Goal: Transaction & Acquisition: Purchase product/service

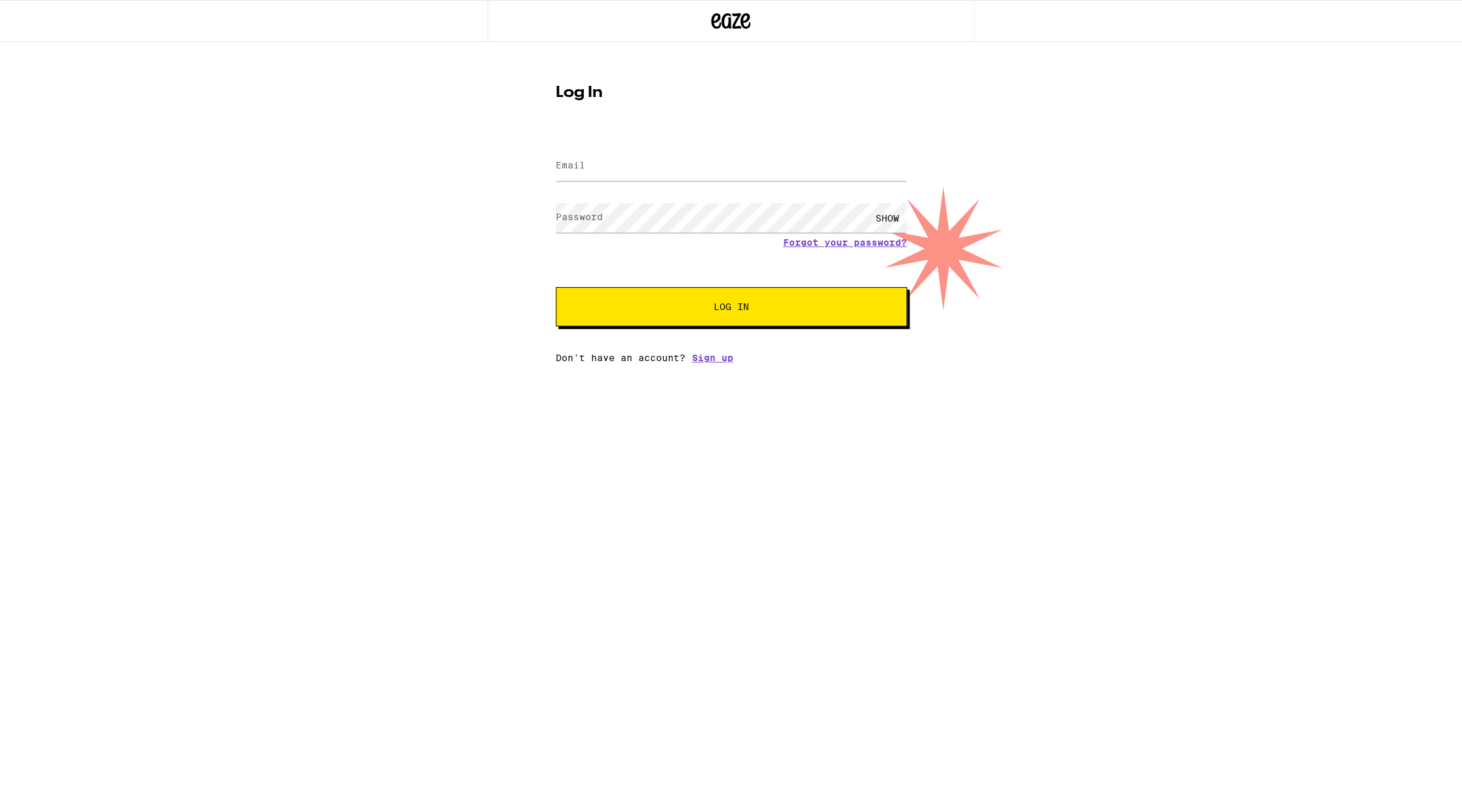
type input "[EMAIL_ADDRESS][DOMAIN_NAME]"
click at [675, 314] on button "Log In" at bounding box center [731, 306] width 352 height 39
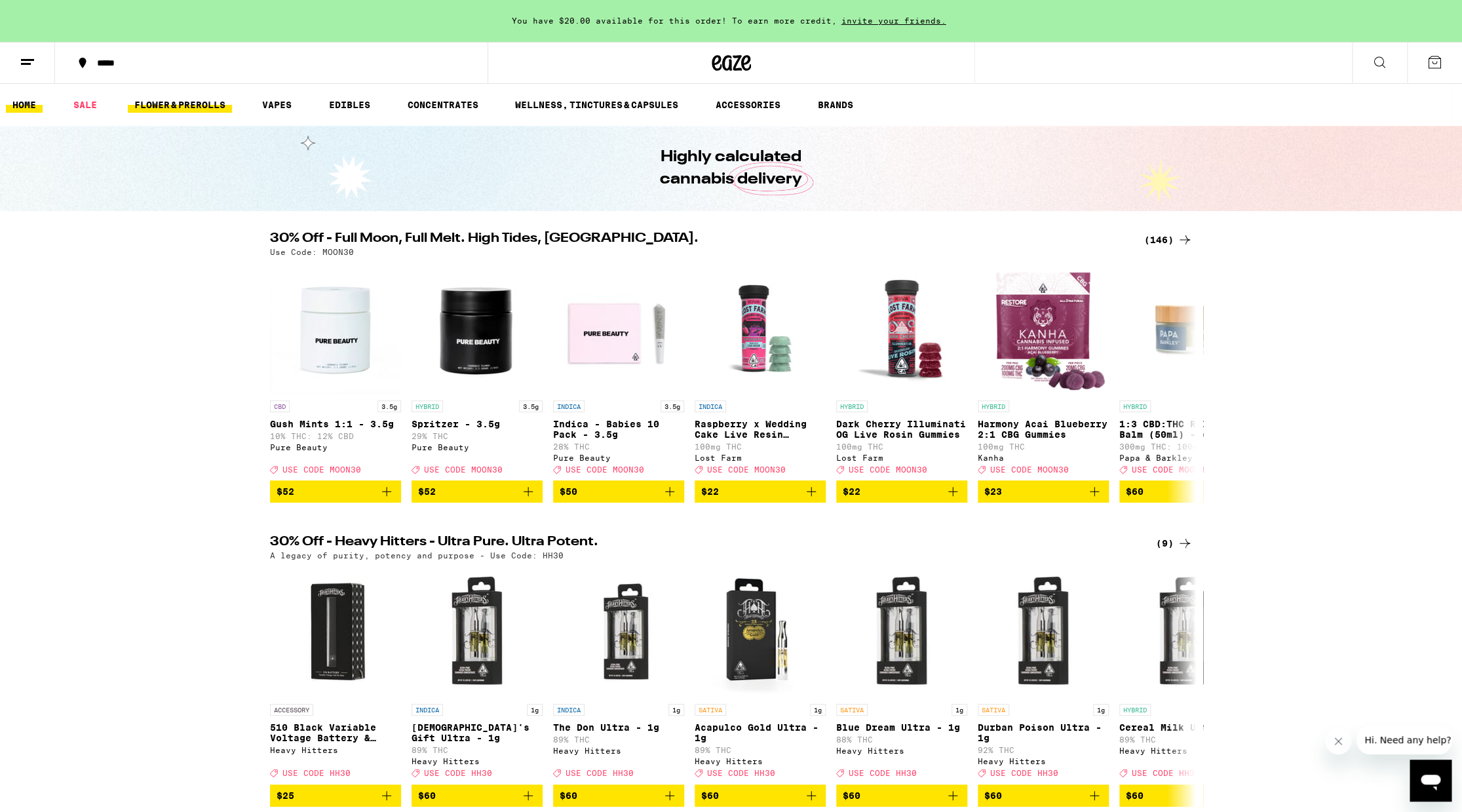
click at [195, 100] on link "FLOWER & PREROLLS" at bounding box center [179, 104] width 104 height 16
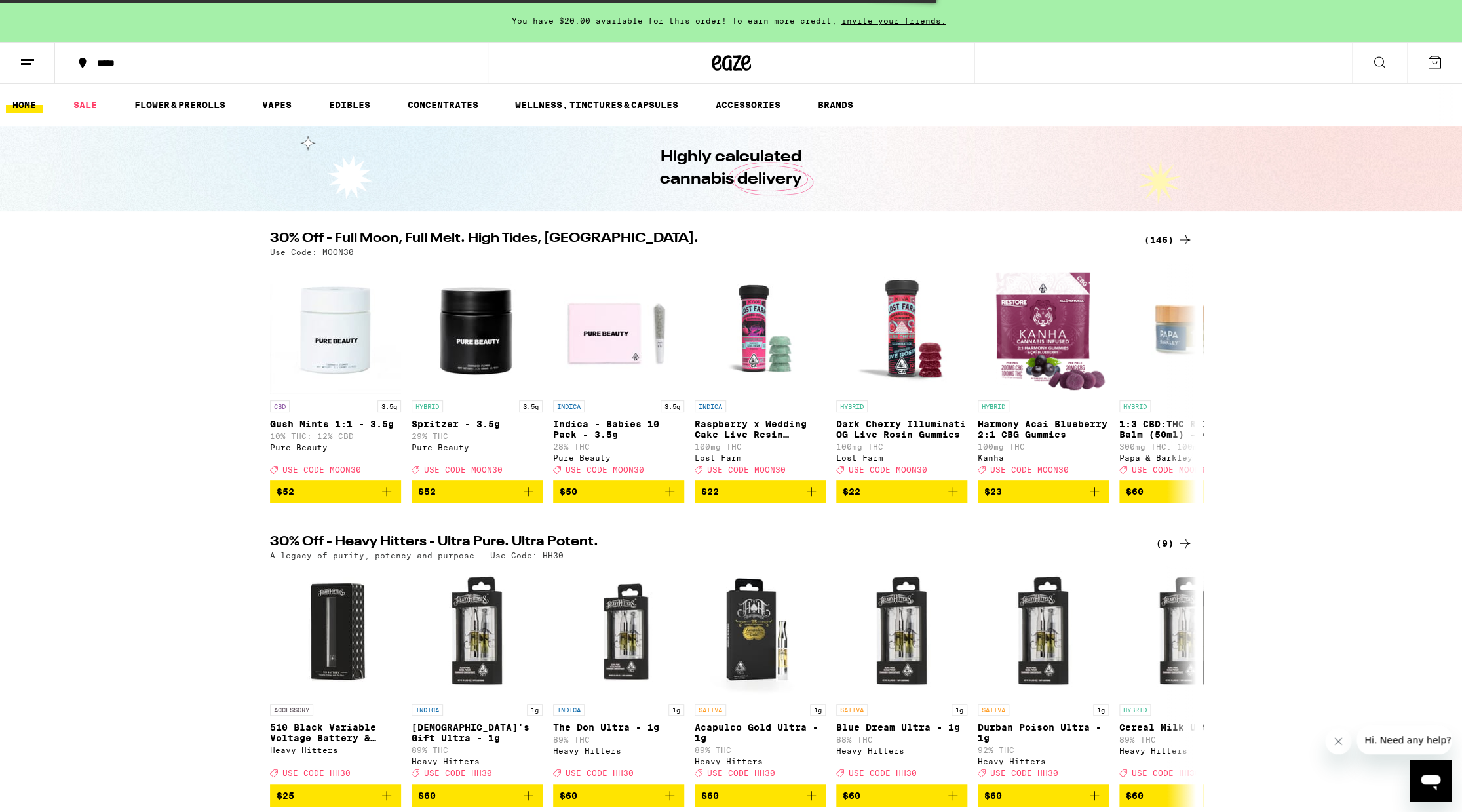
click at [324, 177] on div "Highly calculated cannabis delivery" at bounding box center [731, 168] width 1462 height 85
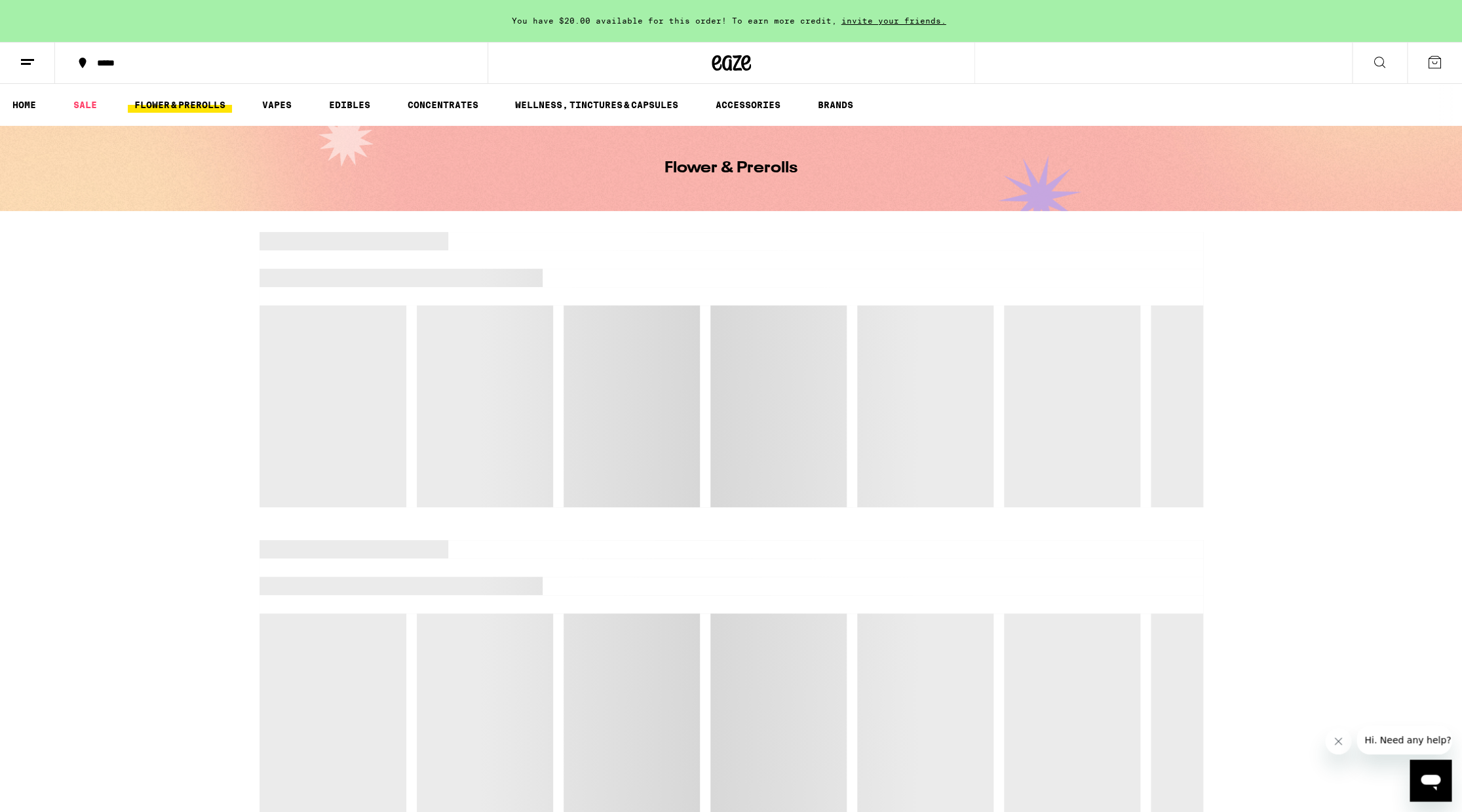
click at [324, 177] on div "Flower & Prerolls" at bounding box center [731, 168] width 1462 height 85
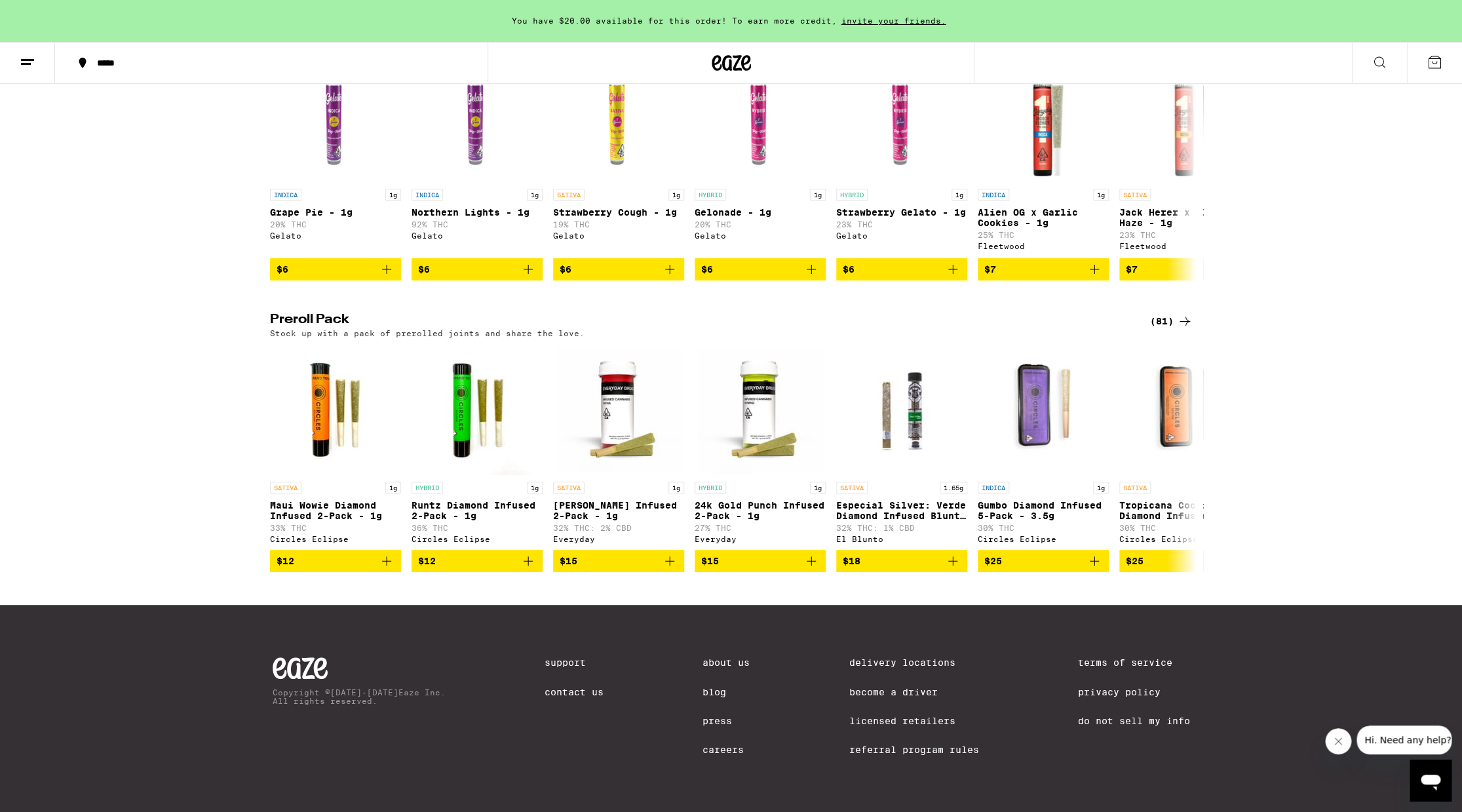
scroll to position [838, 0]
click at [1191, 451] on icon at bounding box center [1185, 458] width 16 height 16
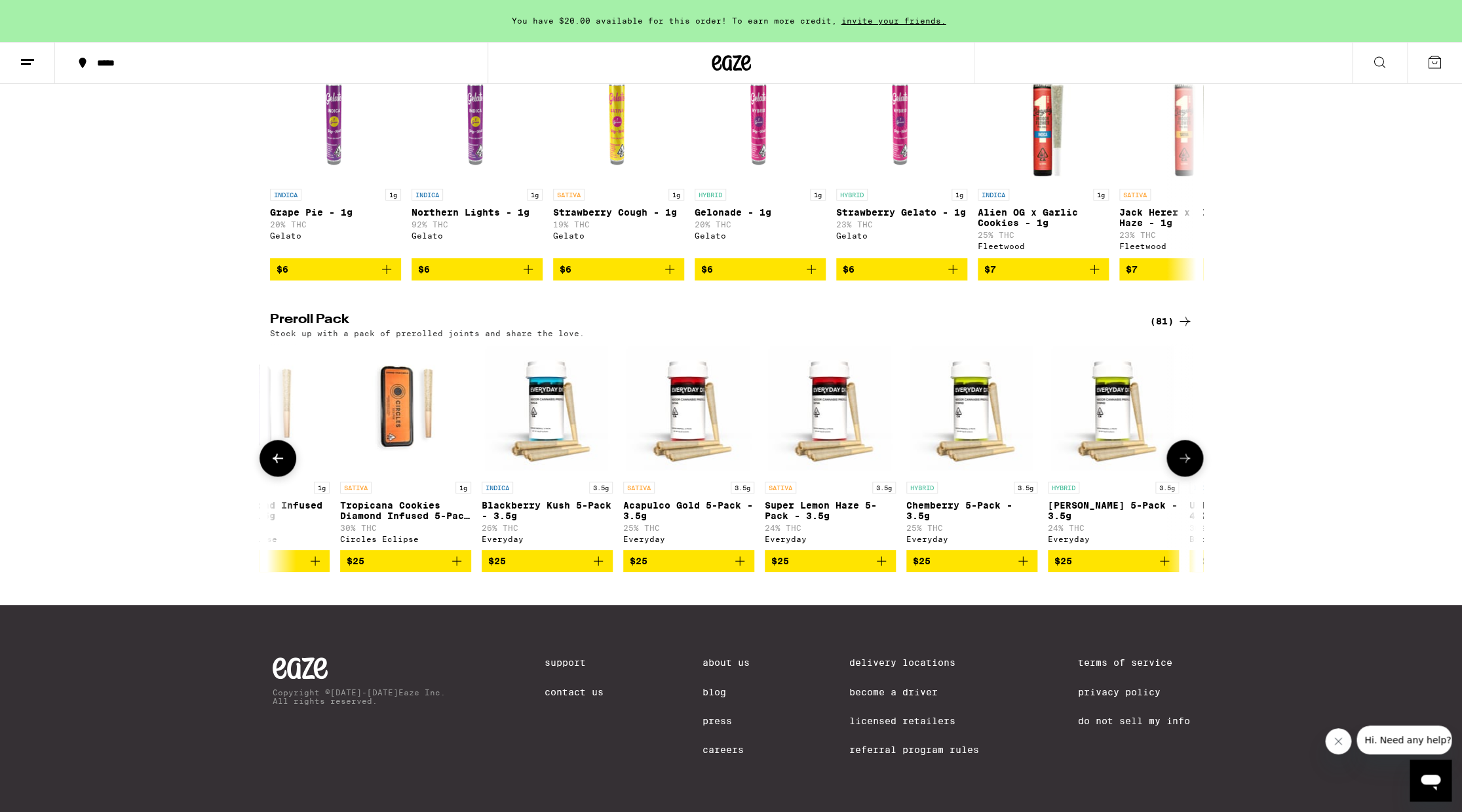
scroll to position [0, 780]
click at [1191, 451] on icon at bounding box center [1185, 458] width 16 height 16
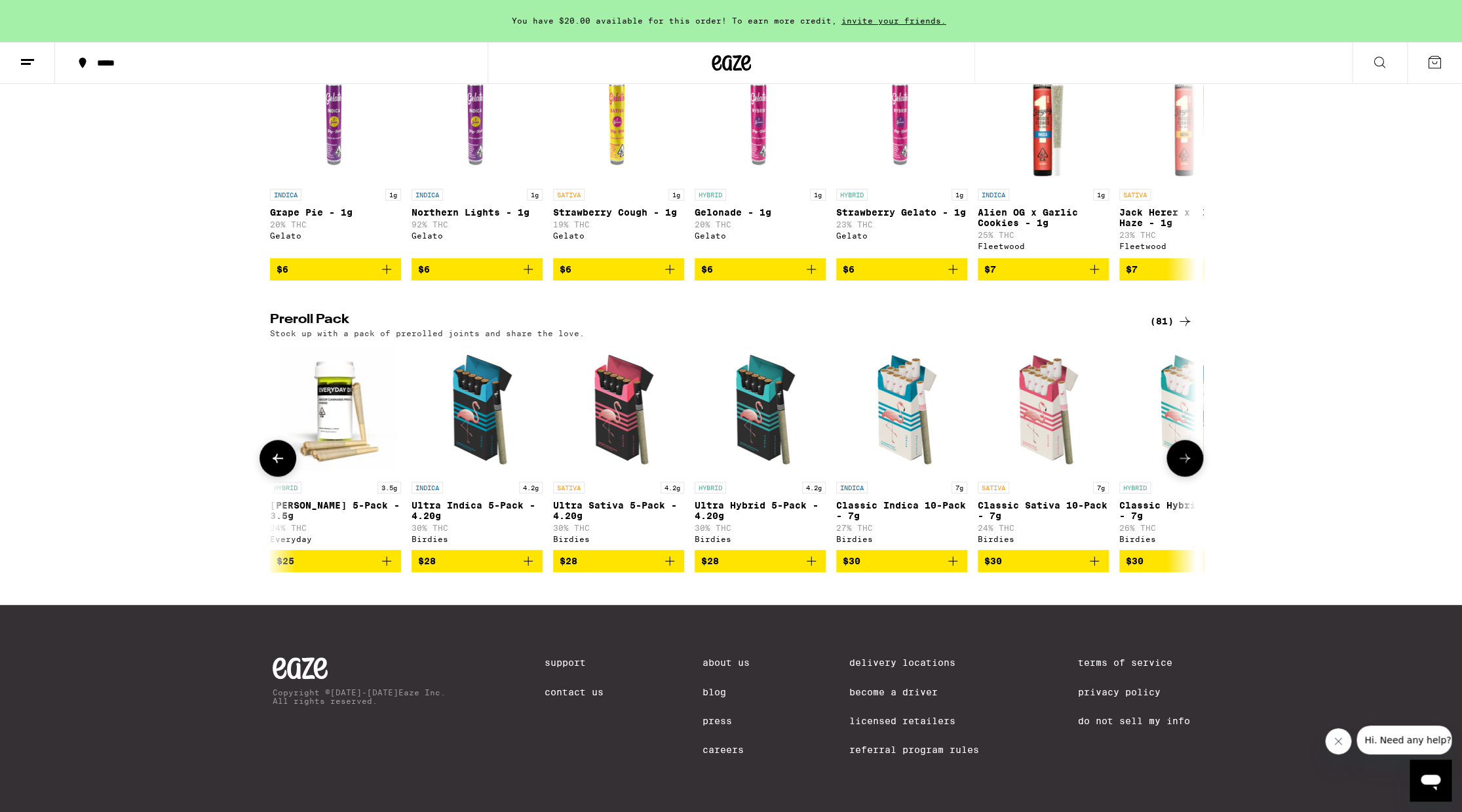
scroll to position [0, 1559]
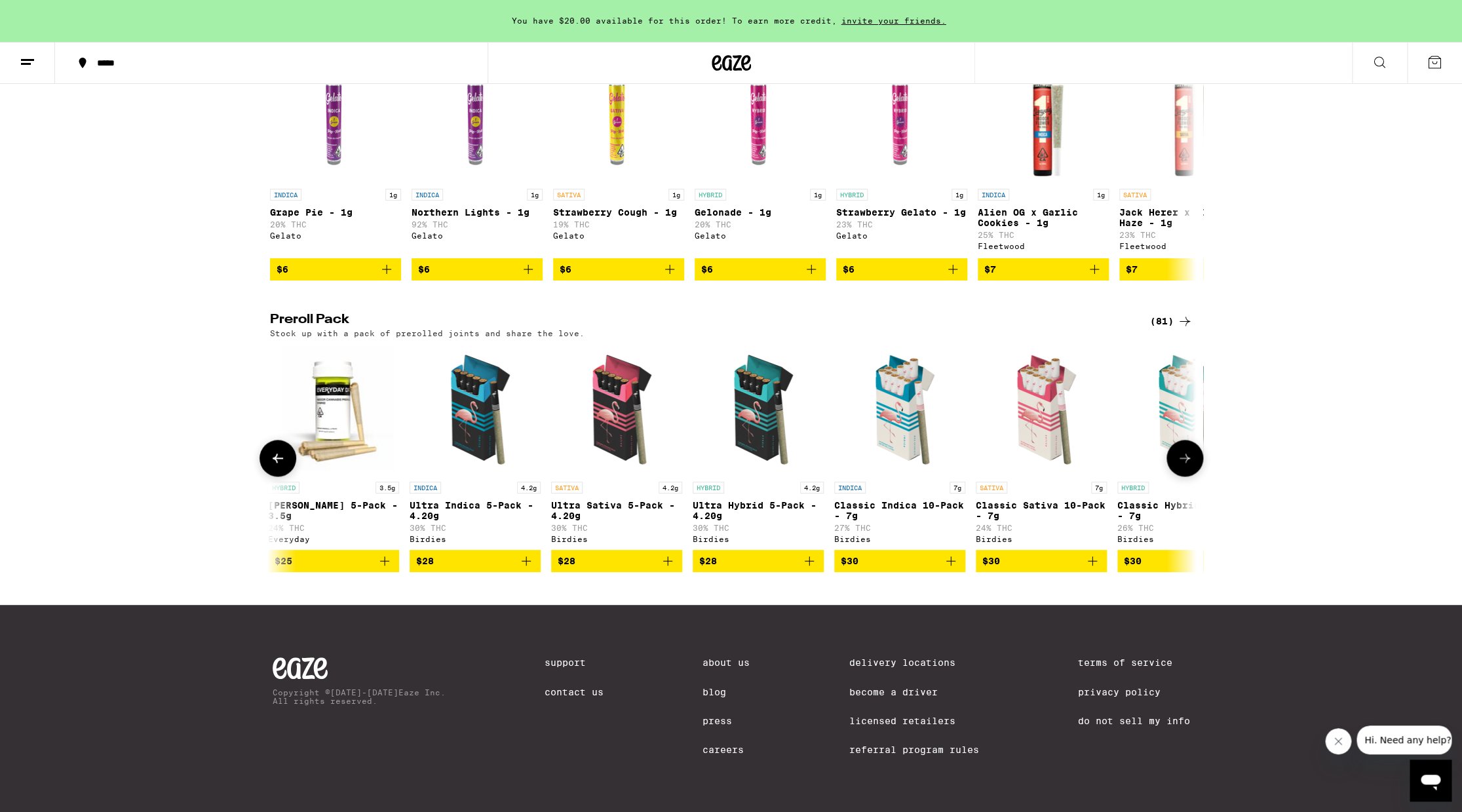
click at [1189, 451] on icon at bounding box center [1185, 458] width 16 height 16
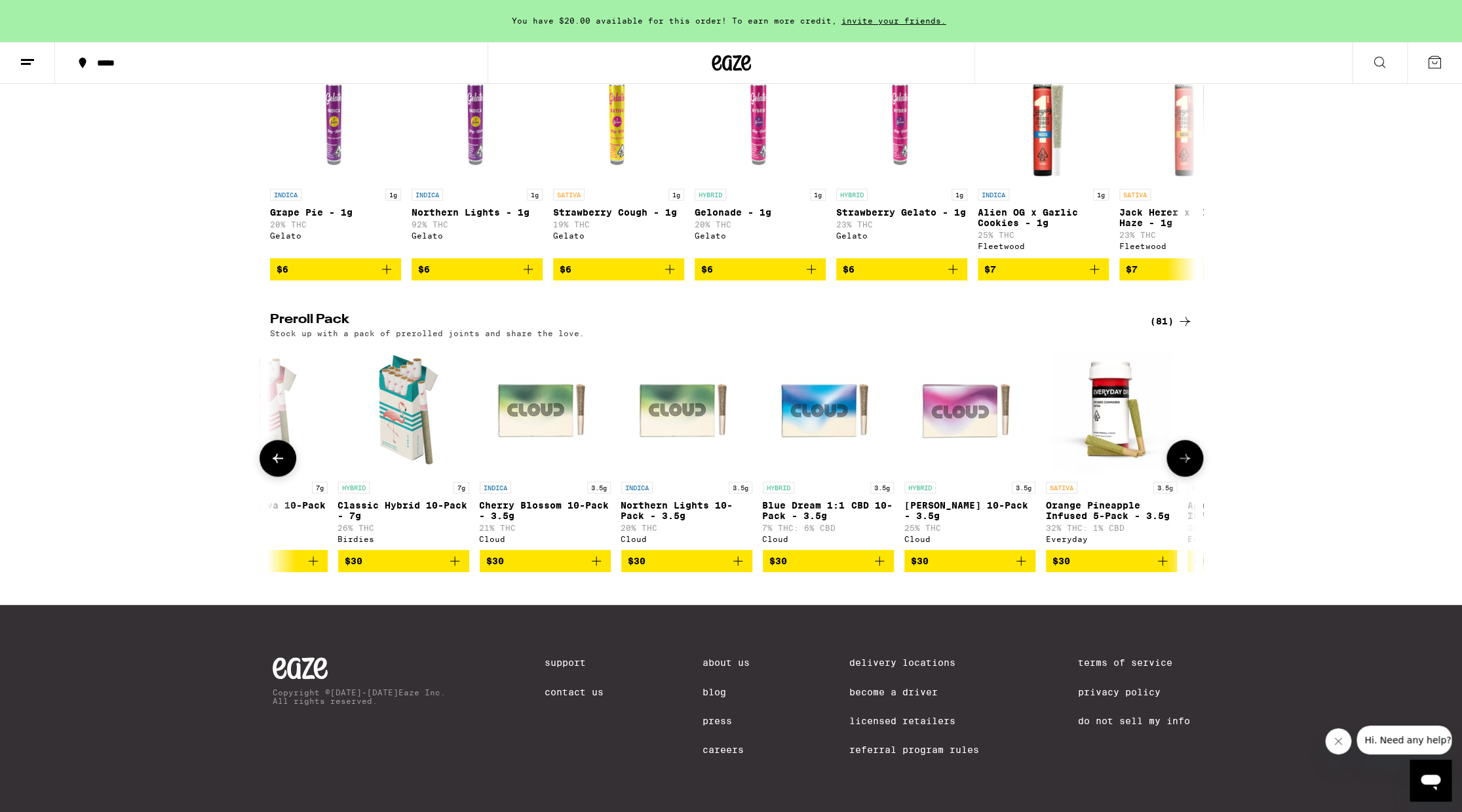
scroll to position [0, 2340]
click at [1187, 440] on button at bounding box center [1185, 458] width 37 height 37
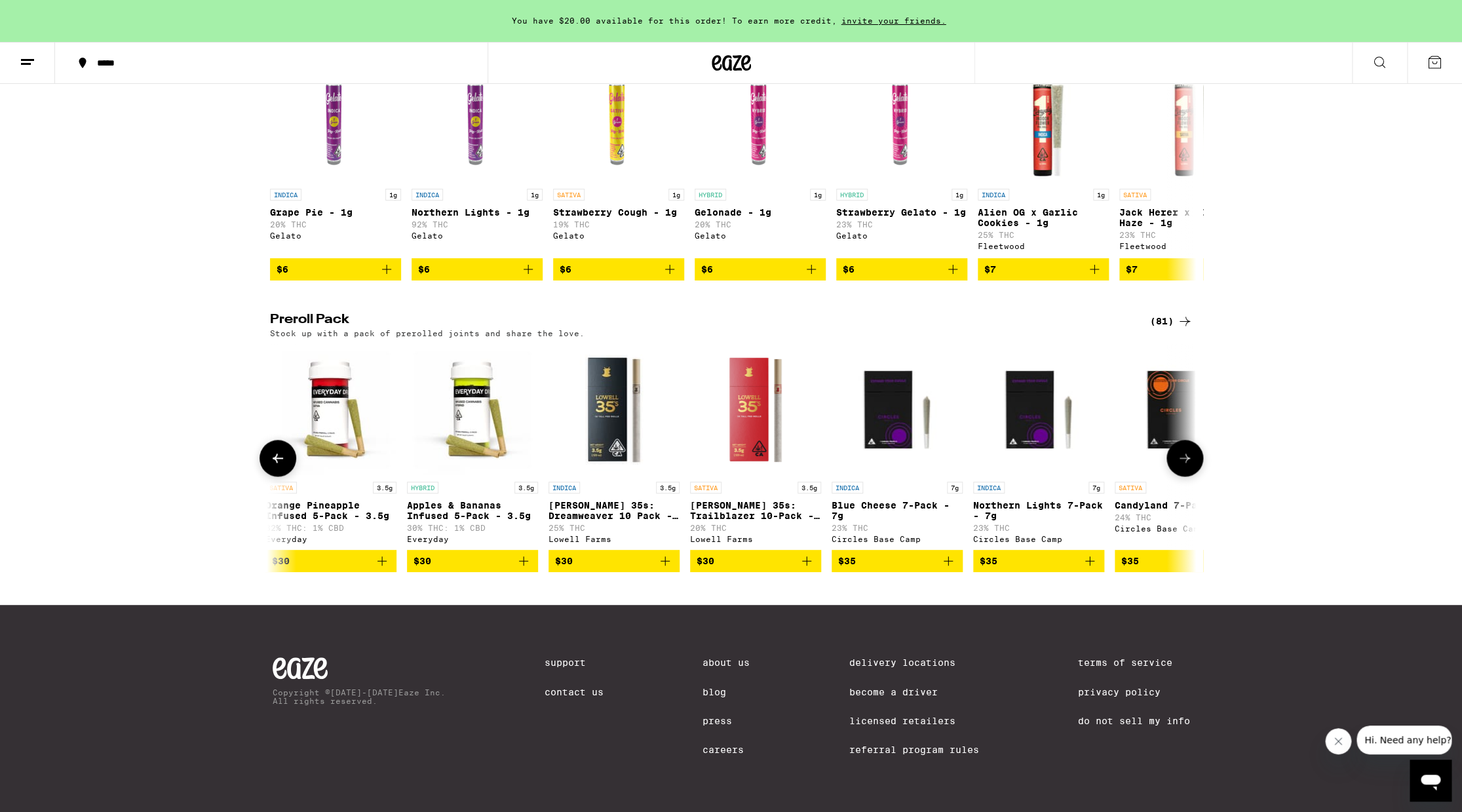
scroll to position [0, 3120]
click at [1187, 440] on button at bounding box center [1185, 458] width 37 height 37
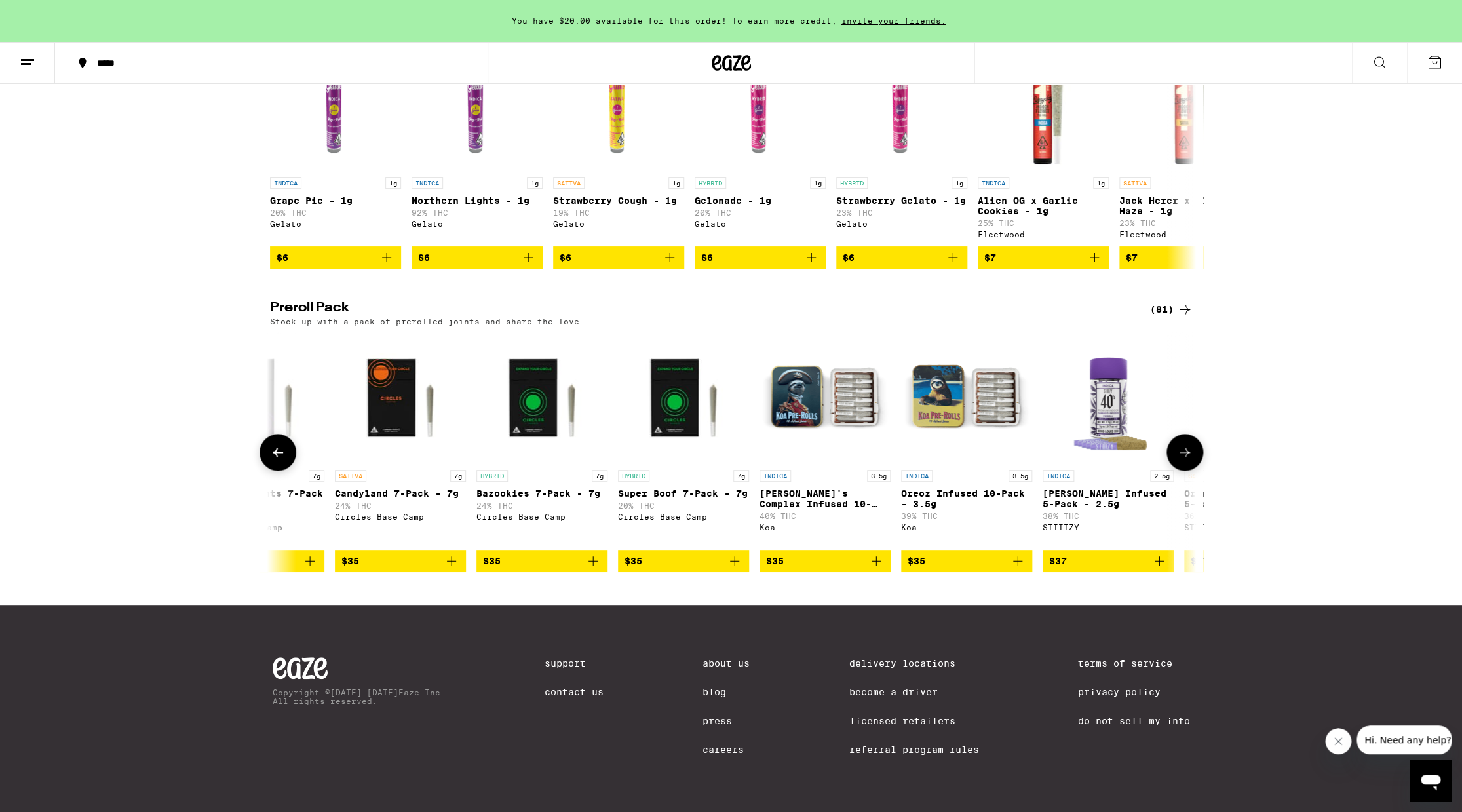
scroll to position [0, 3899]
click at [1187, 438] on button at bounding box center [1185, 452] width 37 height 37
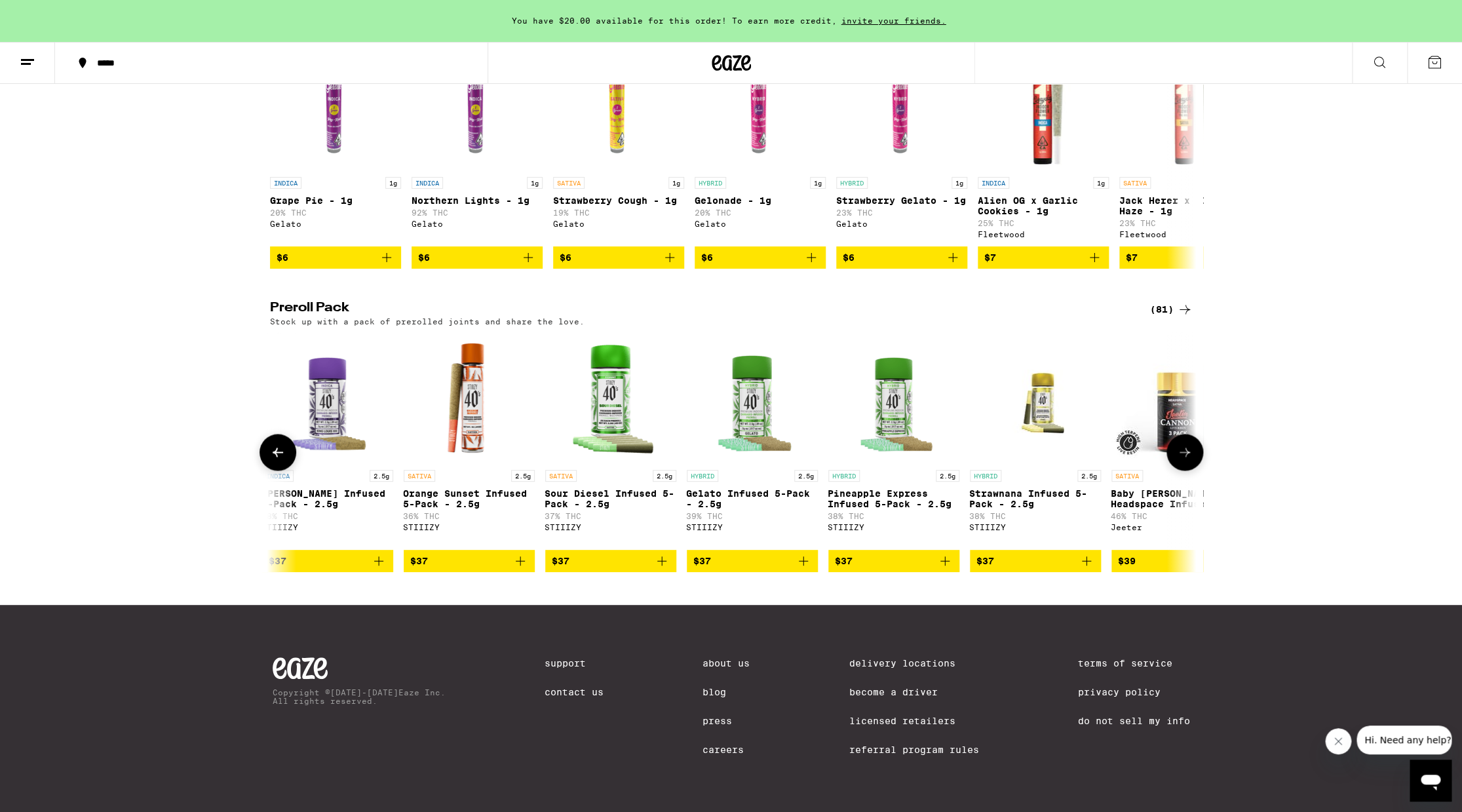
click at [1187, 438] on button at bounding box center [1185, 452] width 37 height 37
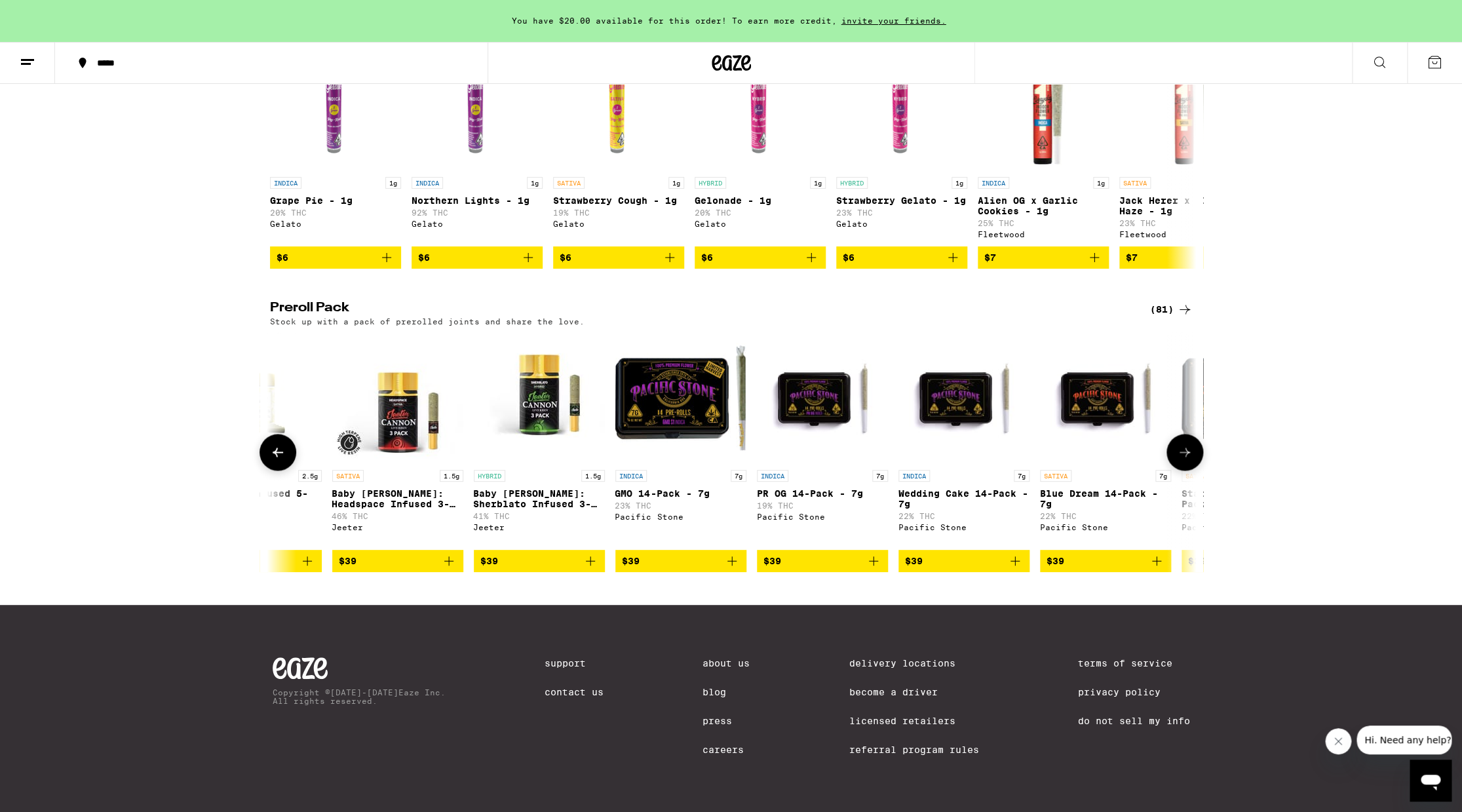
scroll to position [0, 5460]
click at [1187, 438] on button at bounding box center [1185, 452] width 37 height 37
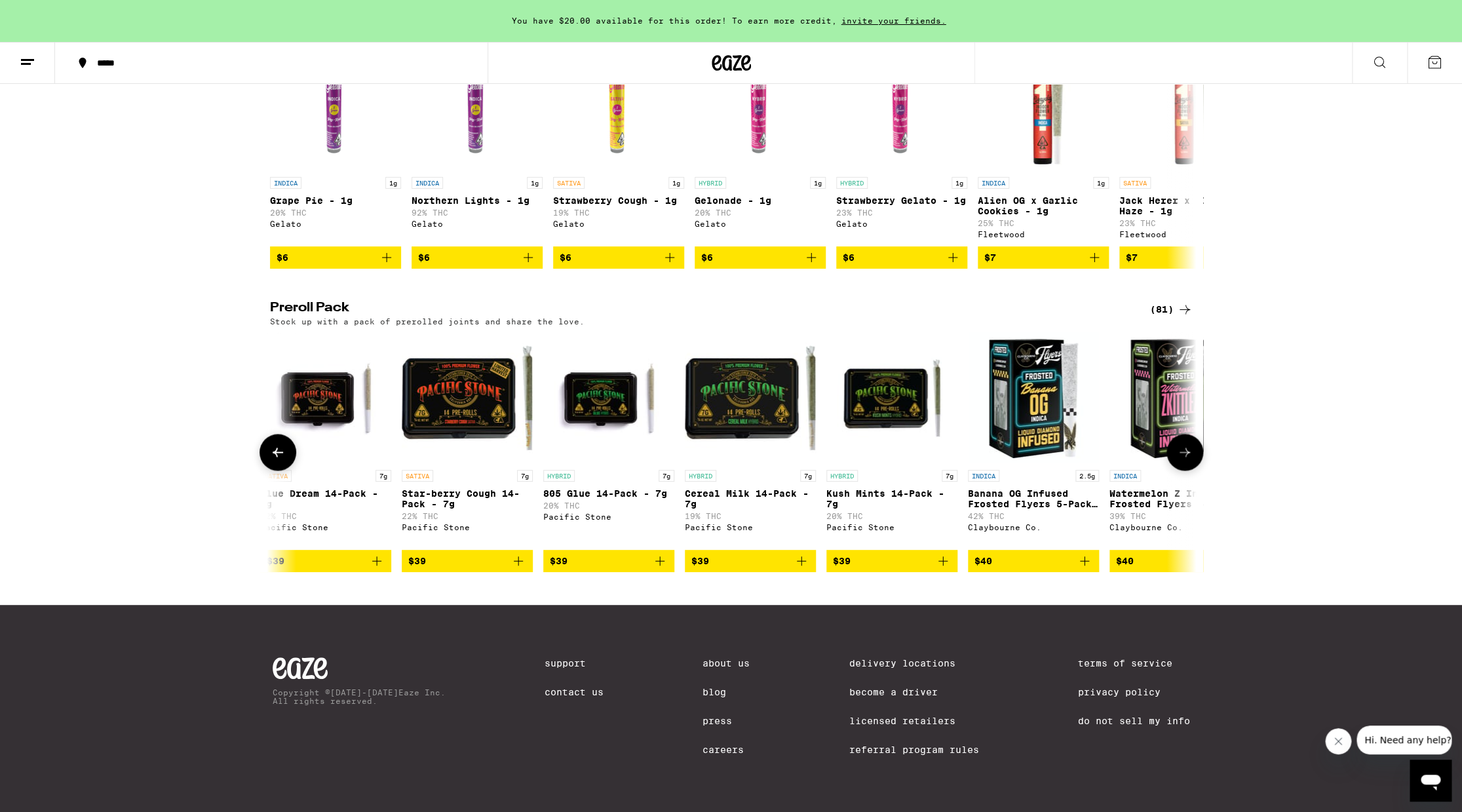
click at [1187, 438] on button at bounding box center [1185, 452] width 37 height 37
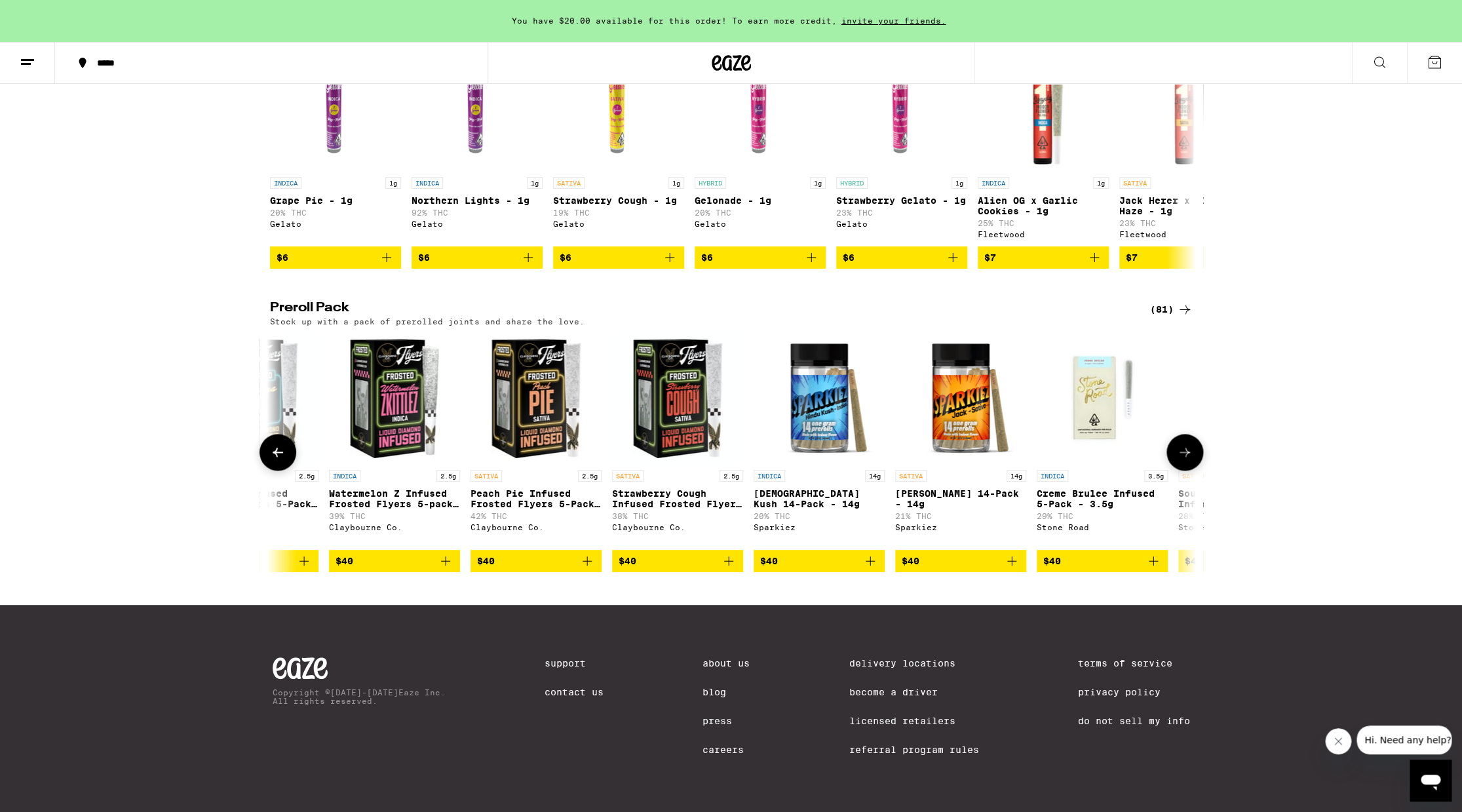
click at [1187, 438] on button at bounding box center [1185, 452] width 37 height 37
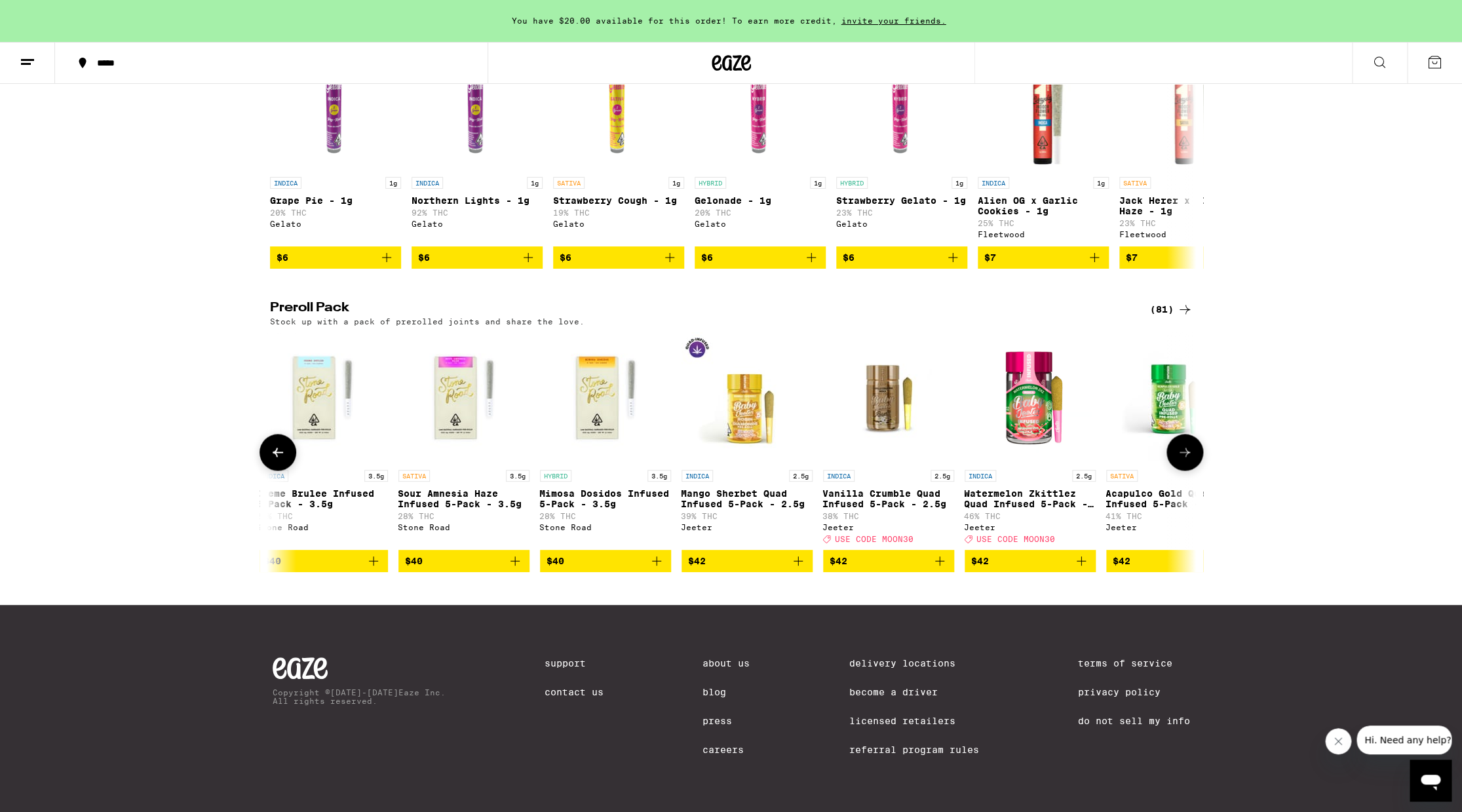
click at [1187, 438] on button at bounding box center [1185, 452] width 37 height 37
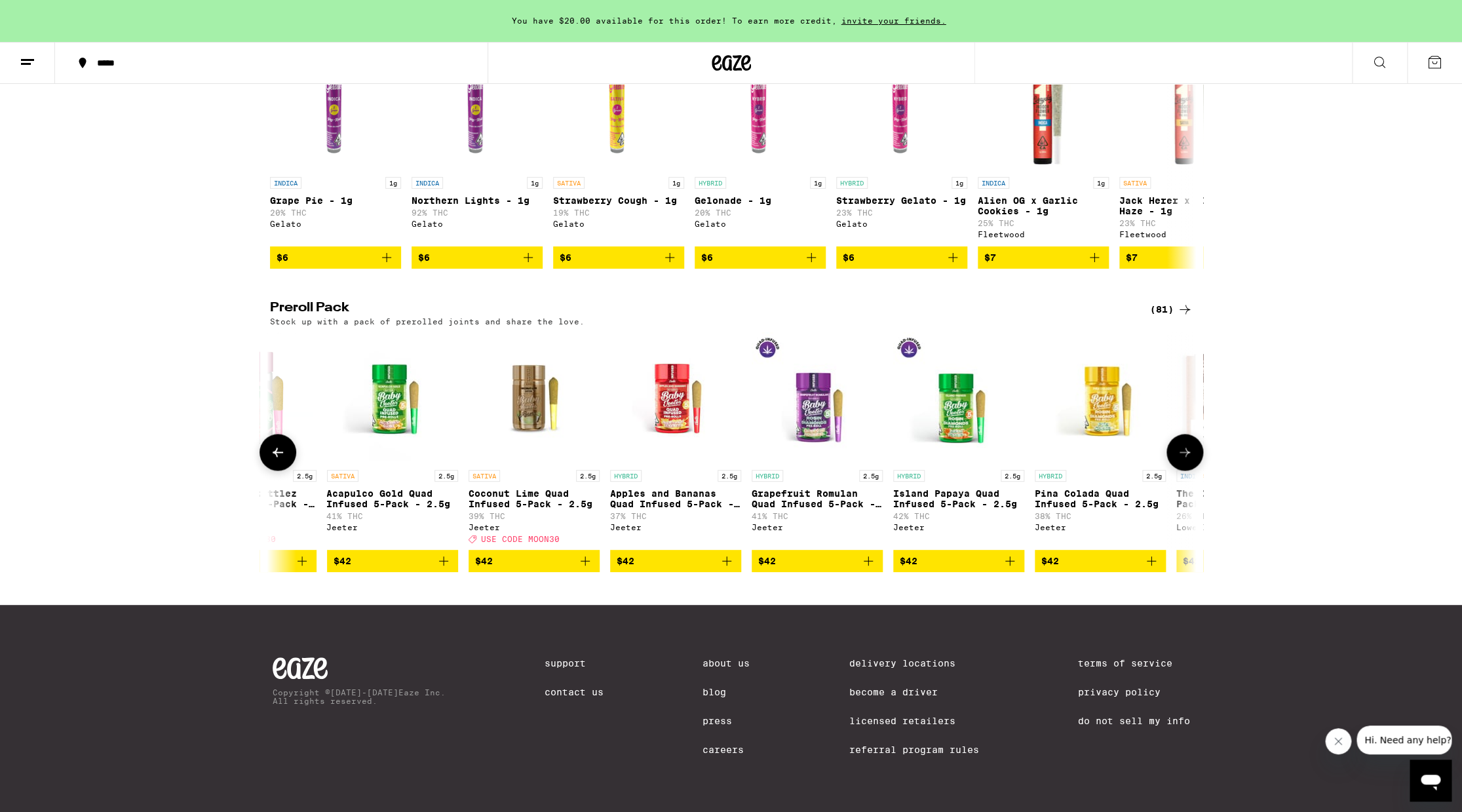
click at [1187, 438] on button at bounding box center [1185, 452] width 37 height 37
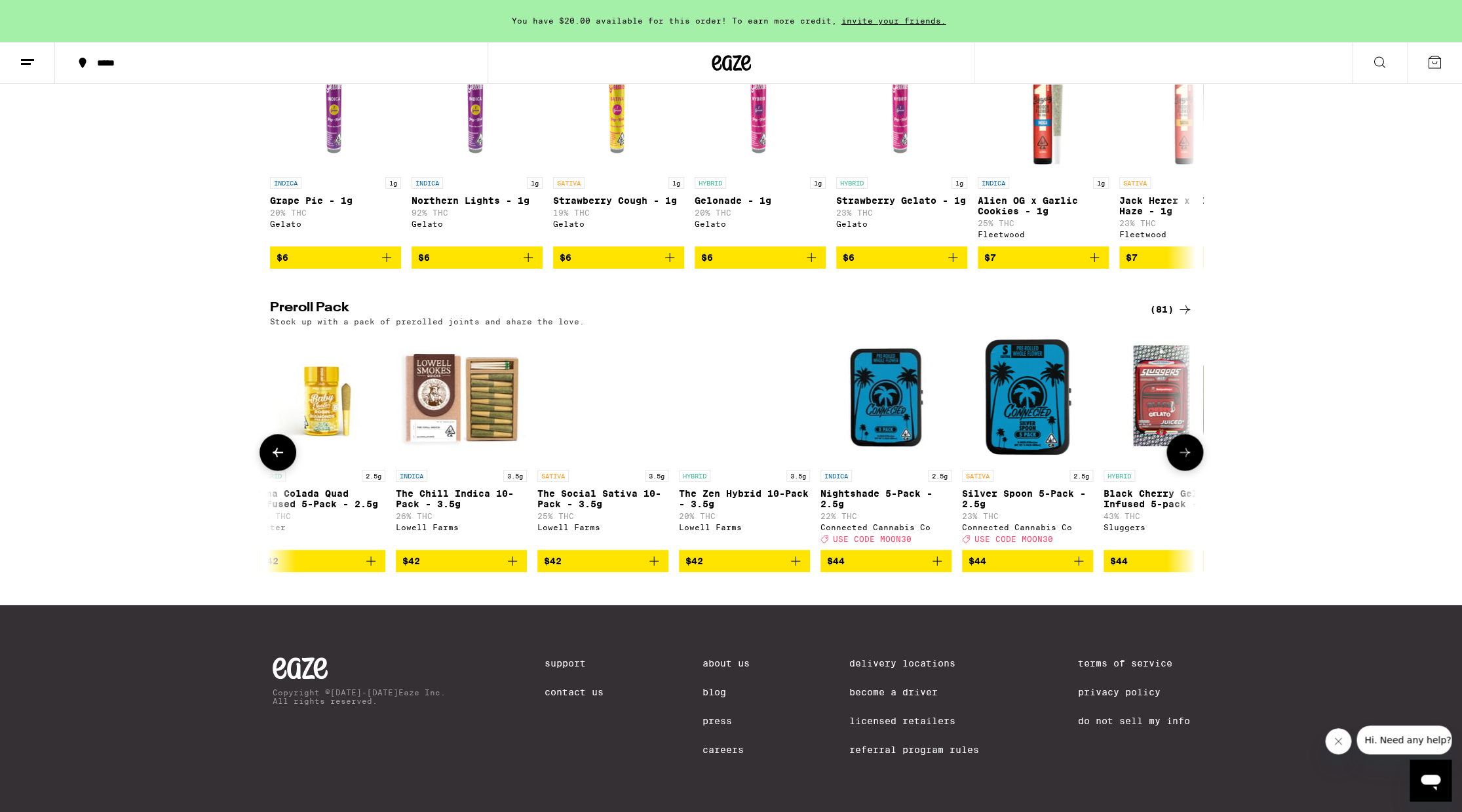
click at [1183, 441] on button at bounding box center [1185, 452] width 37 height 37
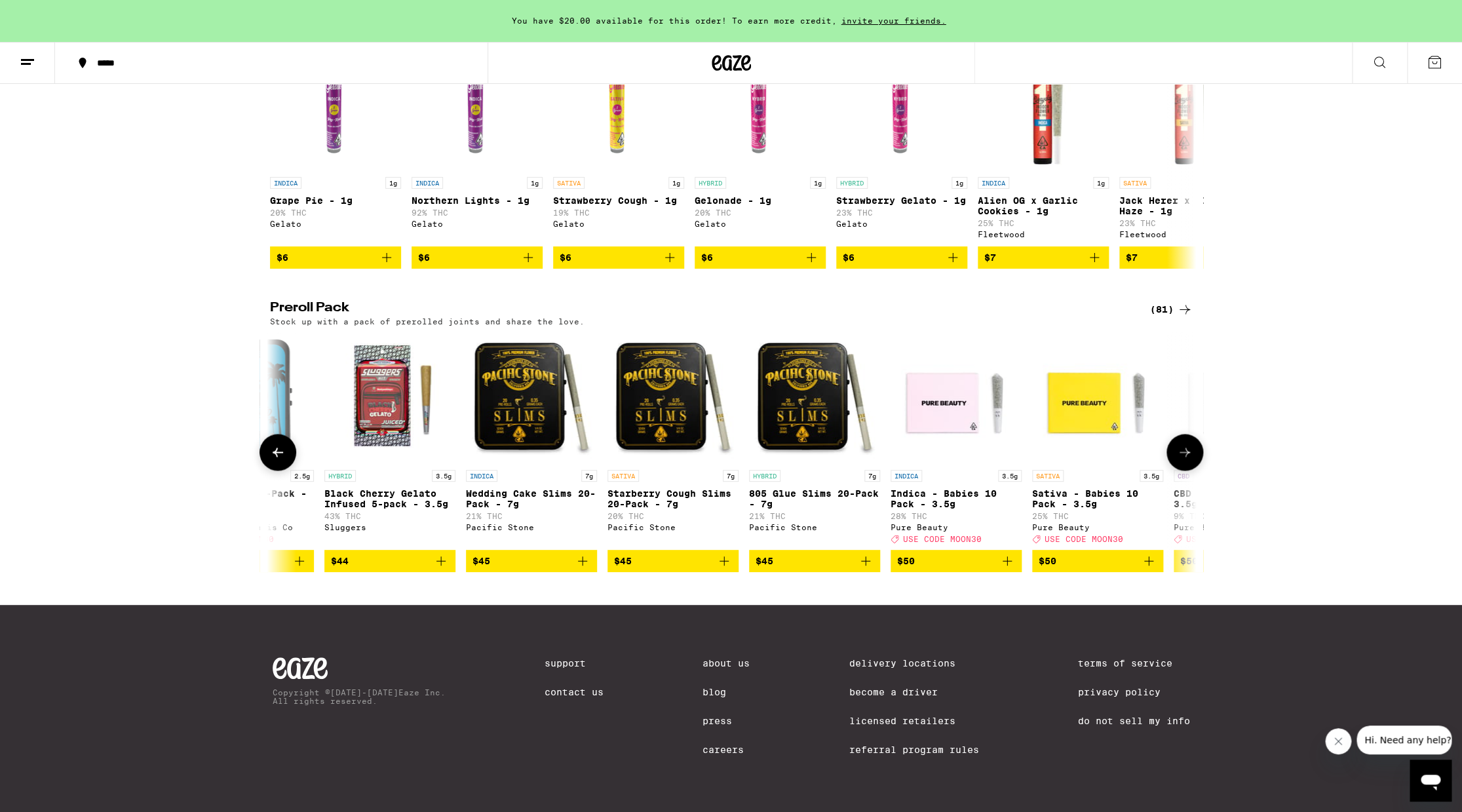
scroll to position [0, 10139]
click at [273, 444] on button at bounding box center [278, 452] width 37 height 37
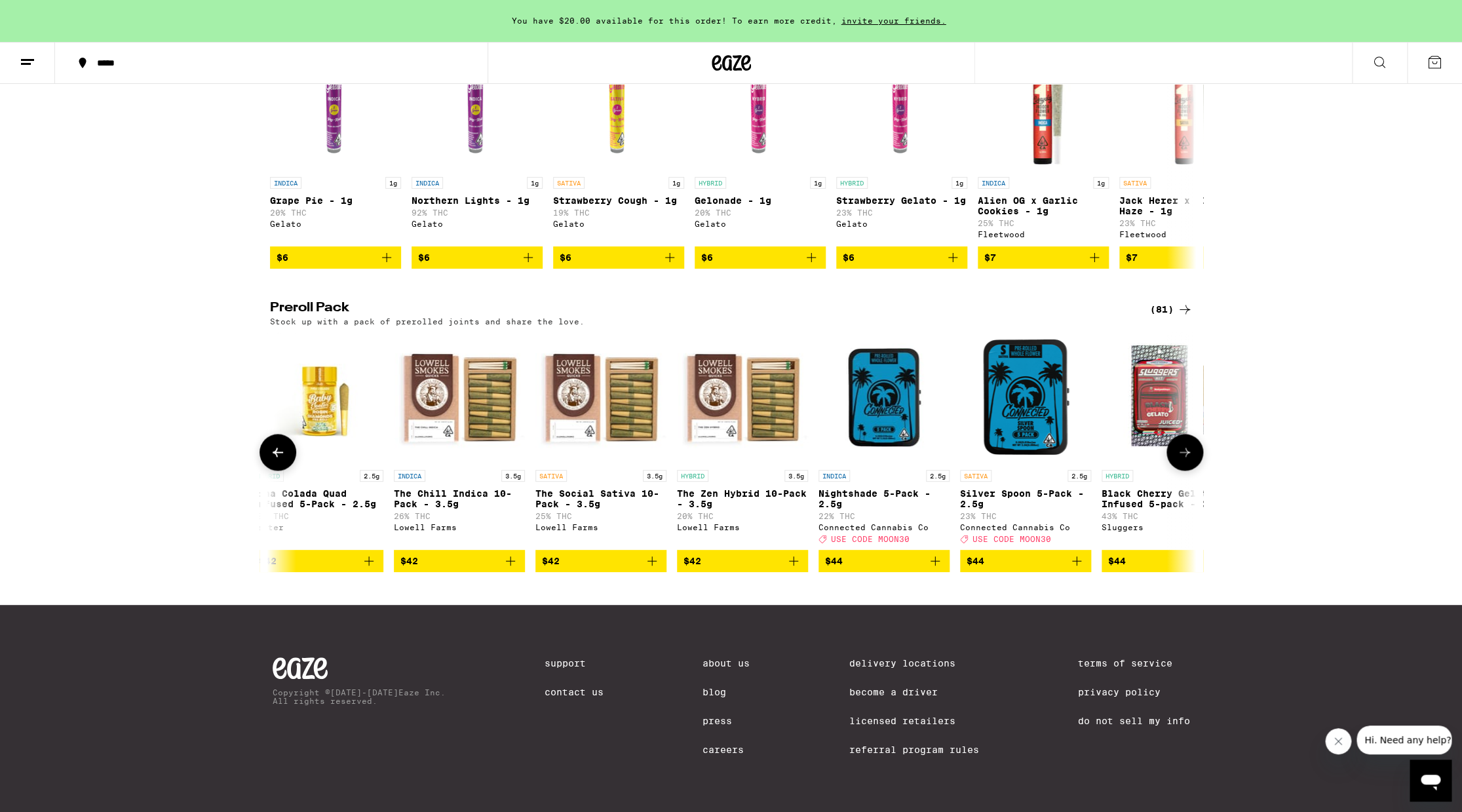
scroll to position [0, 9359]
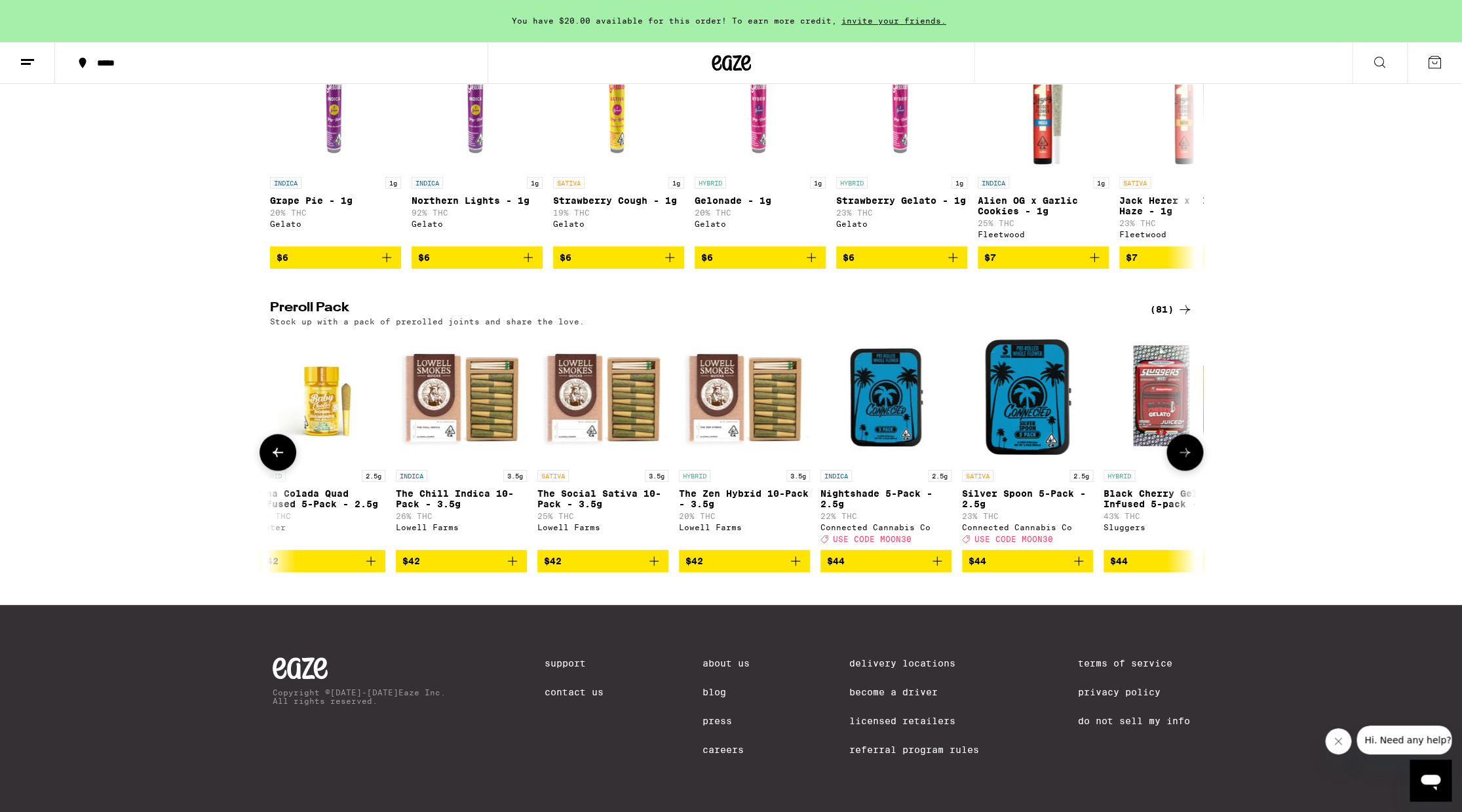
click at [1160, 444] on img "Open page for Black Cherry Gelato Infused 5-pack - 3.5g from Sluggers" at bounding box center [1169, 397] width 131 height 131
click at [1189, 447] on icon at bounding box center [1185, 451] width 16 height 16
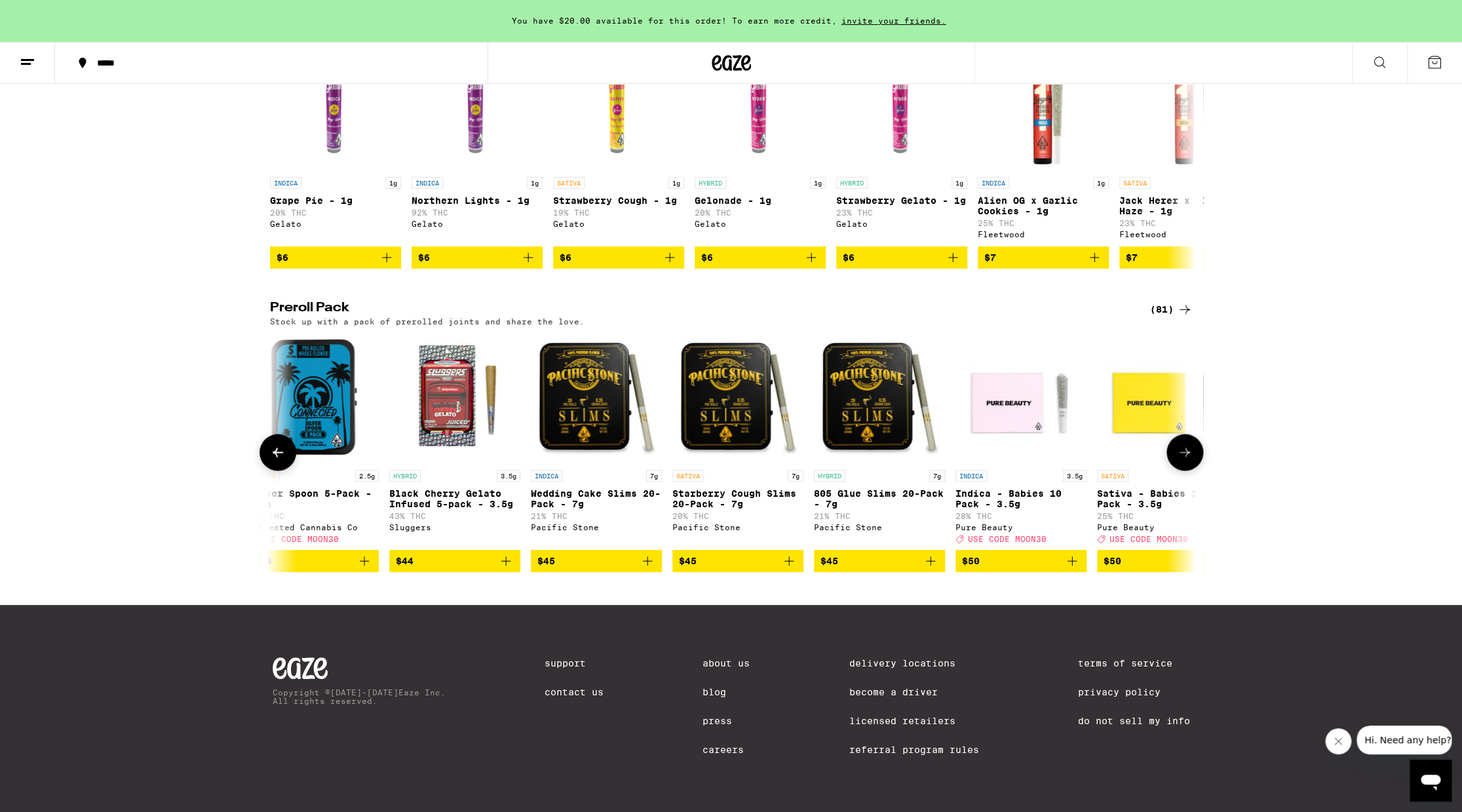
click at [1189, 447] on icon at bounding box center [1185, 451] width 16 height 16
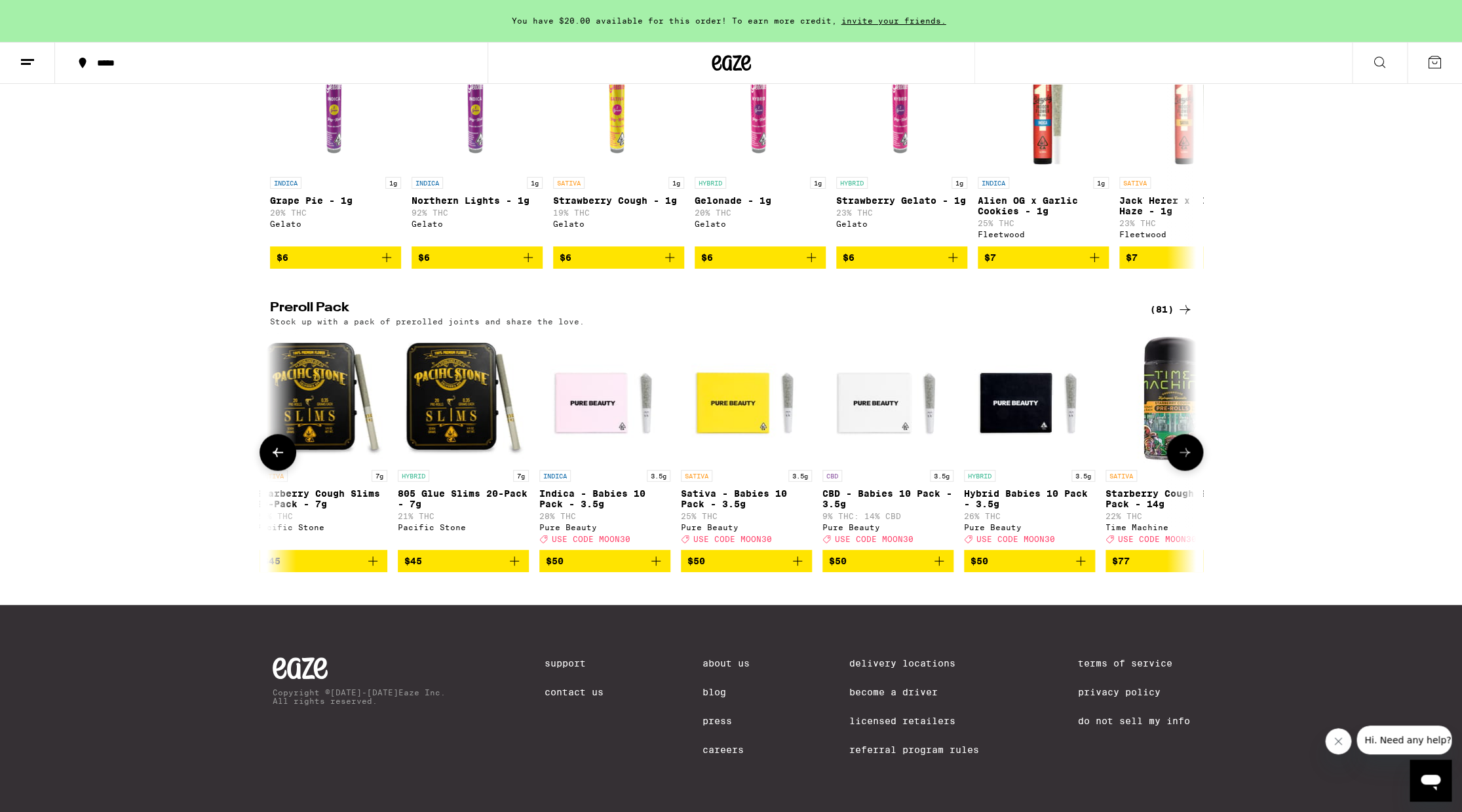
click at [1189, 447] on icon at bounding box center [1185, 451] width 16 height 16
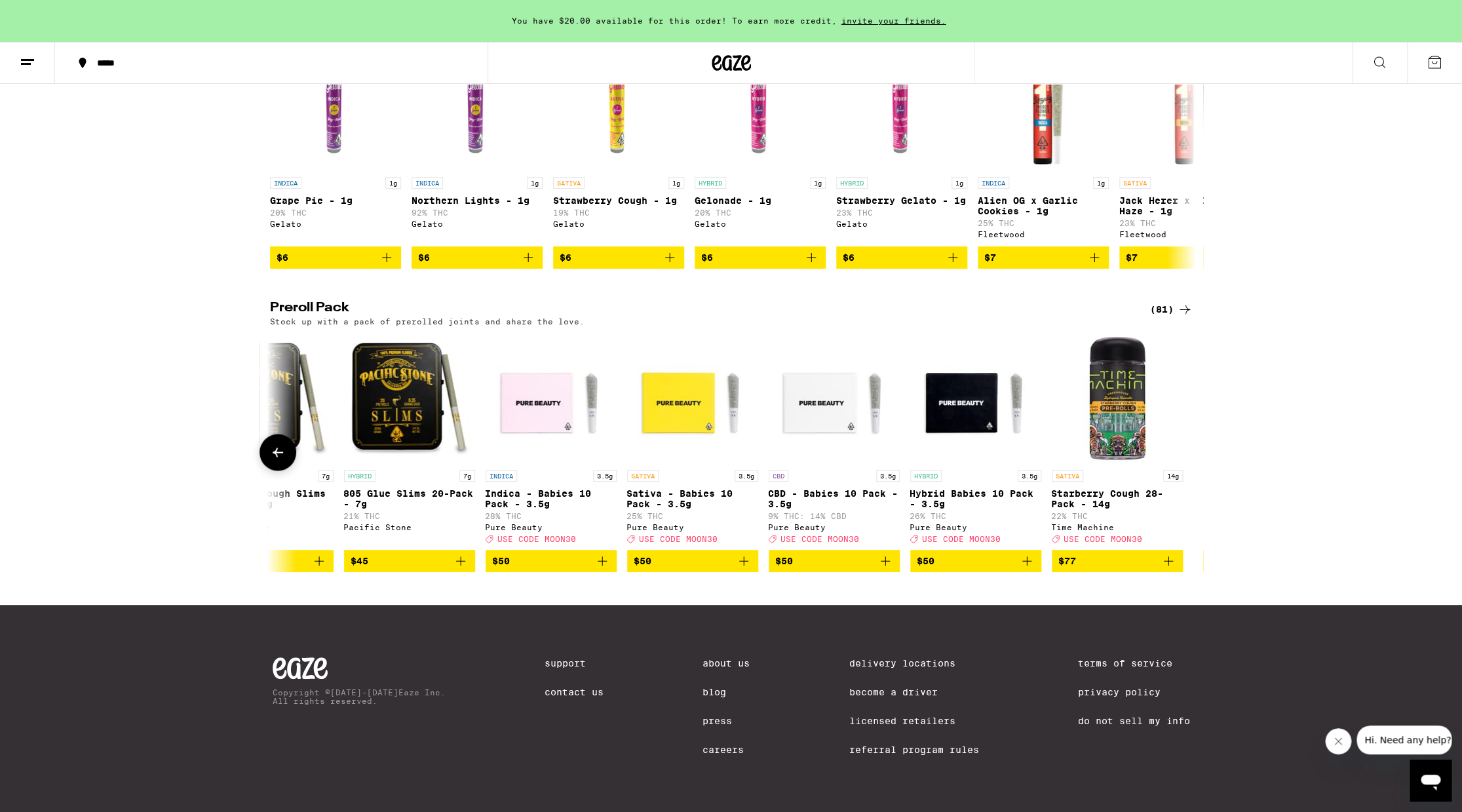
scroll to position [0, 10545]
click at [272, 446] on icon at bounding box center [277, 451] width 16 height 16
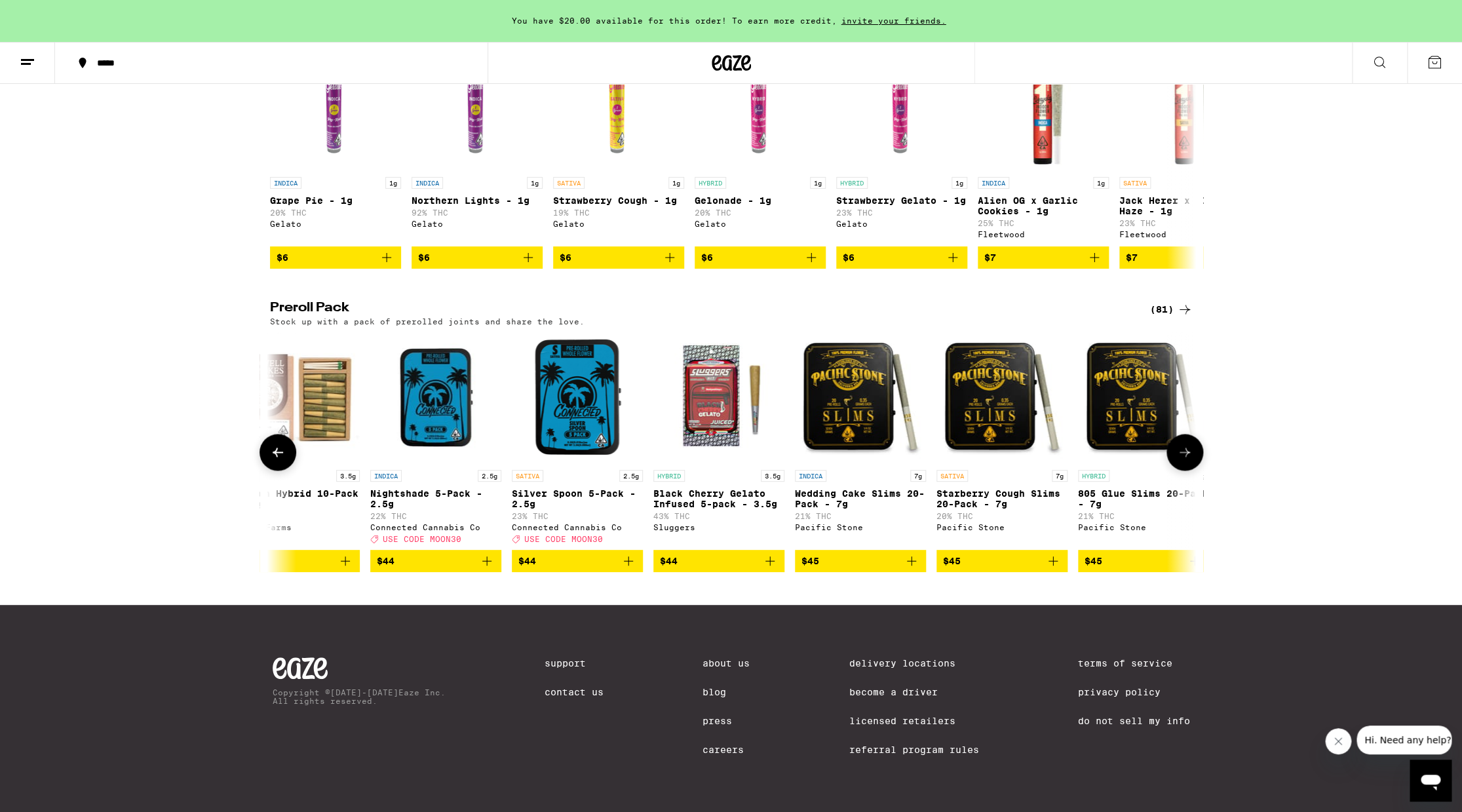
click at [272, 446] on icon at bounding box center [277, 451] width 16 height 16
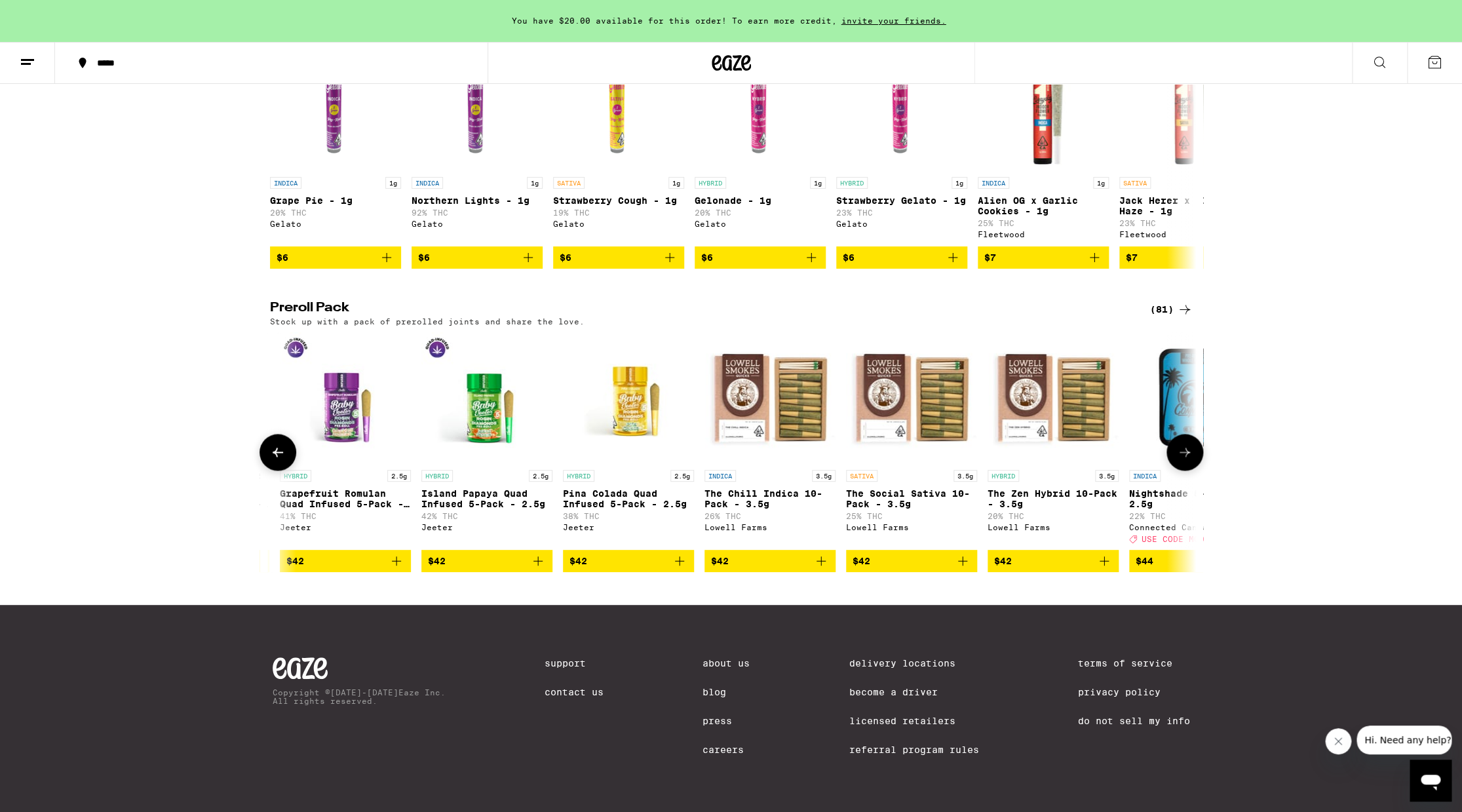
scroll to position [0, 9050]
click at [893, 502] on p "The Social Sativa 10-Pack - 3.5g" at bounding box center [912, 498] width 131 height 21
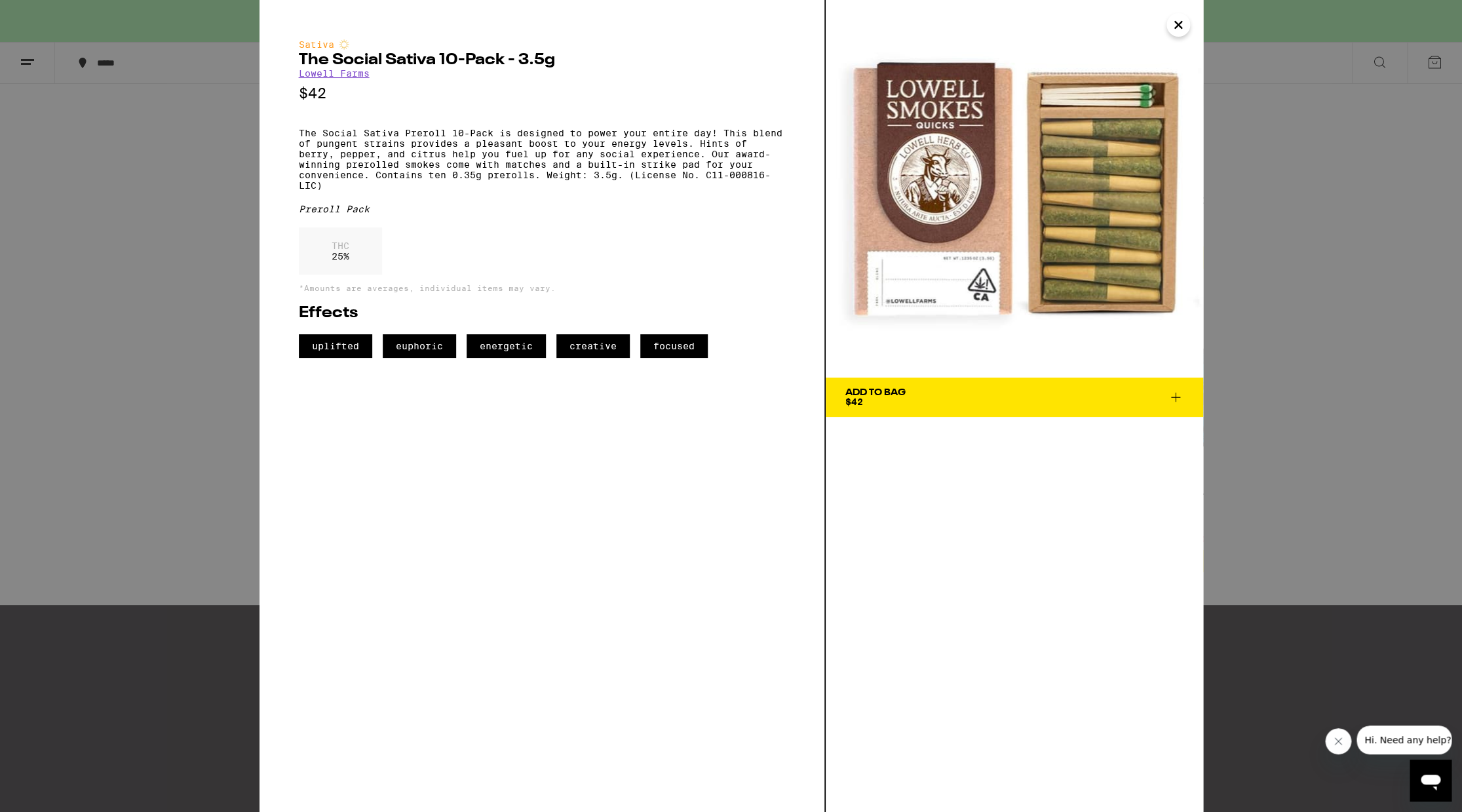
click at [893, 502] on div "Add To Bag $42" at bounding box center [1014, 406] width 377 height 812
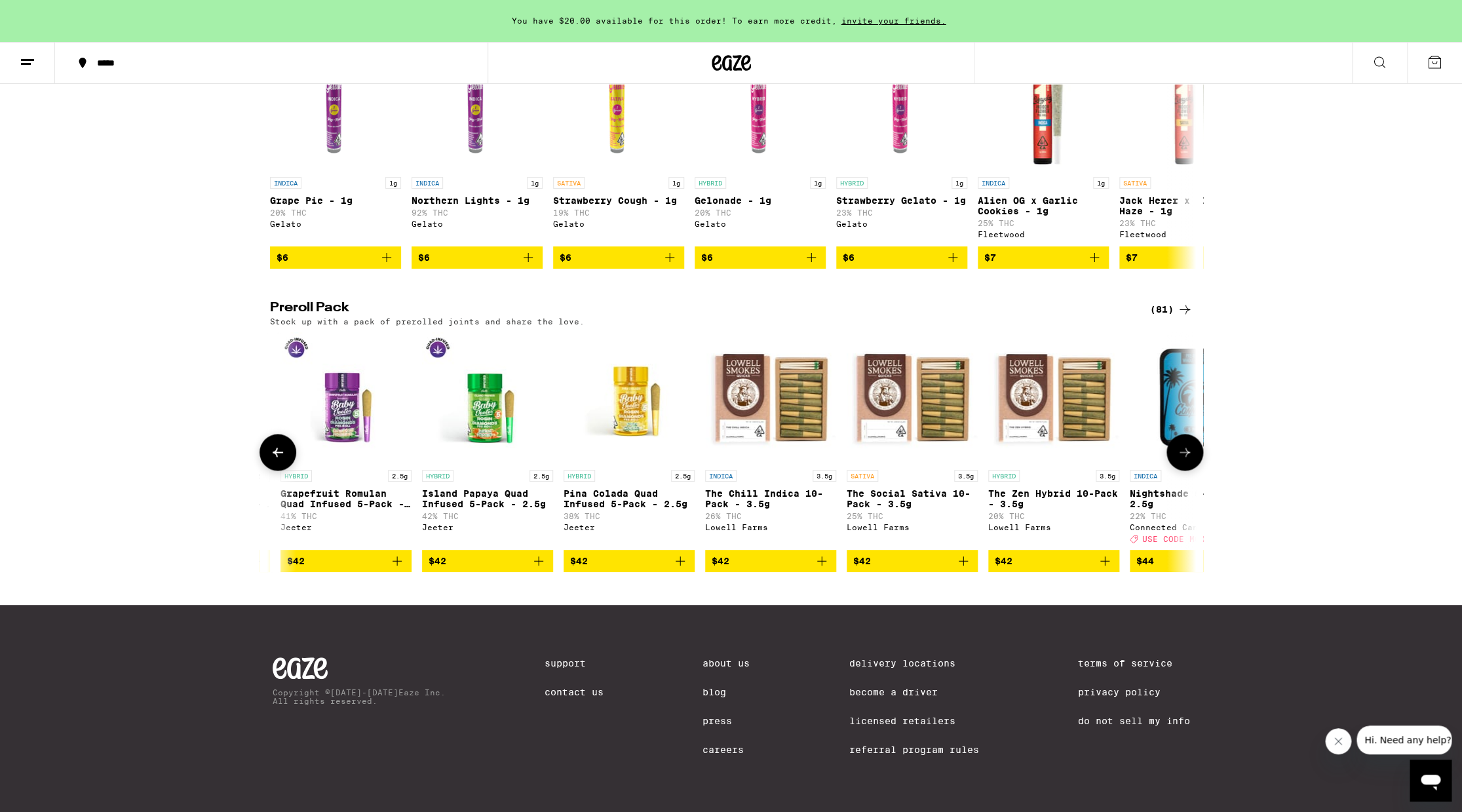
click at [275, 447] on icon at bounding box center [277, 451] width 16 height 16
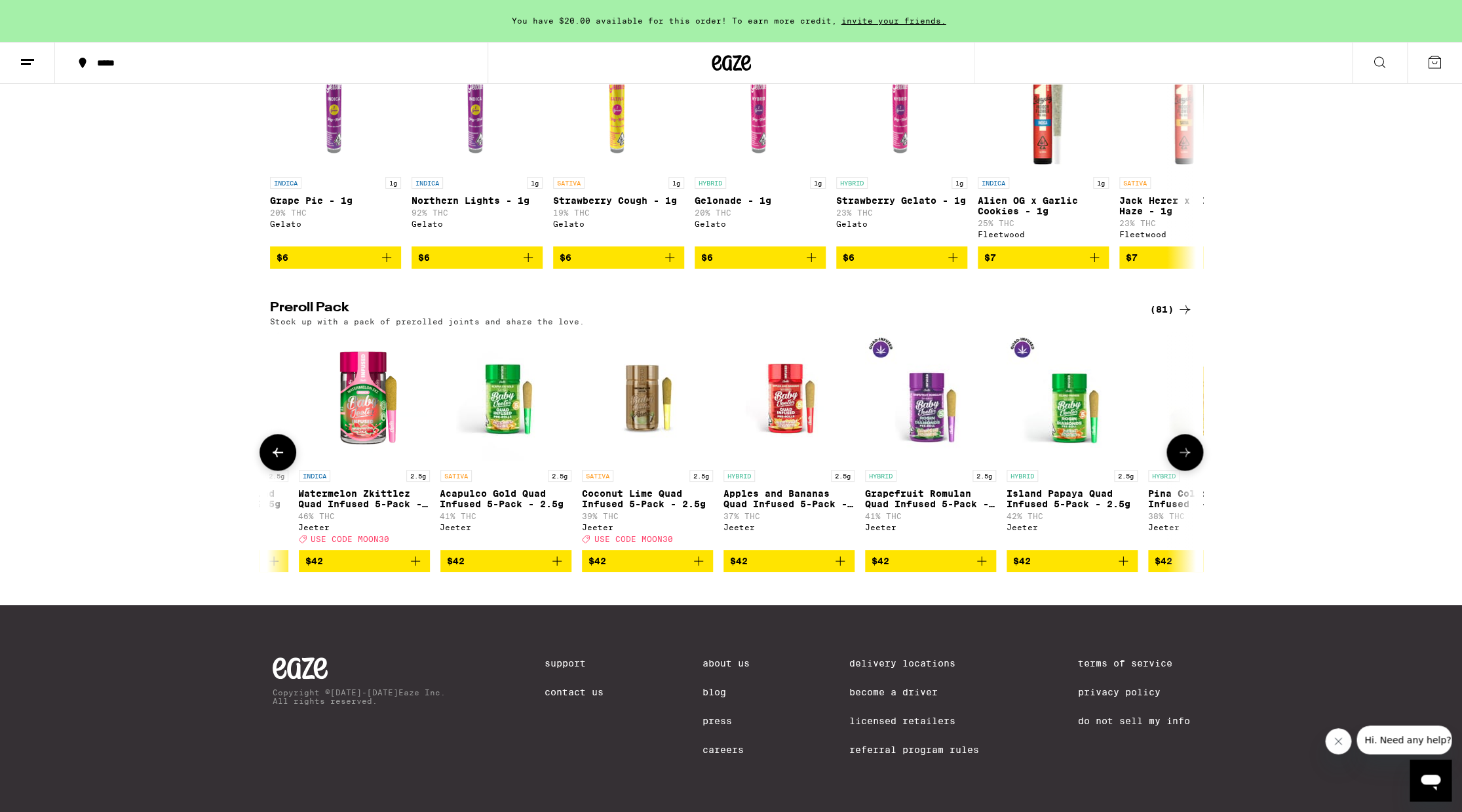
click at [275, 447] on icon at bounding box center [277, 451] width 16 height 16
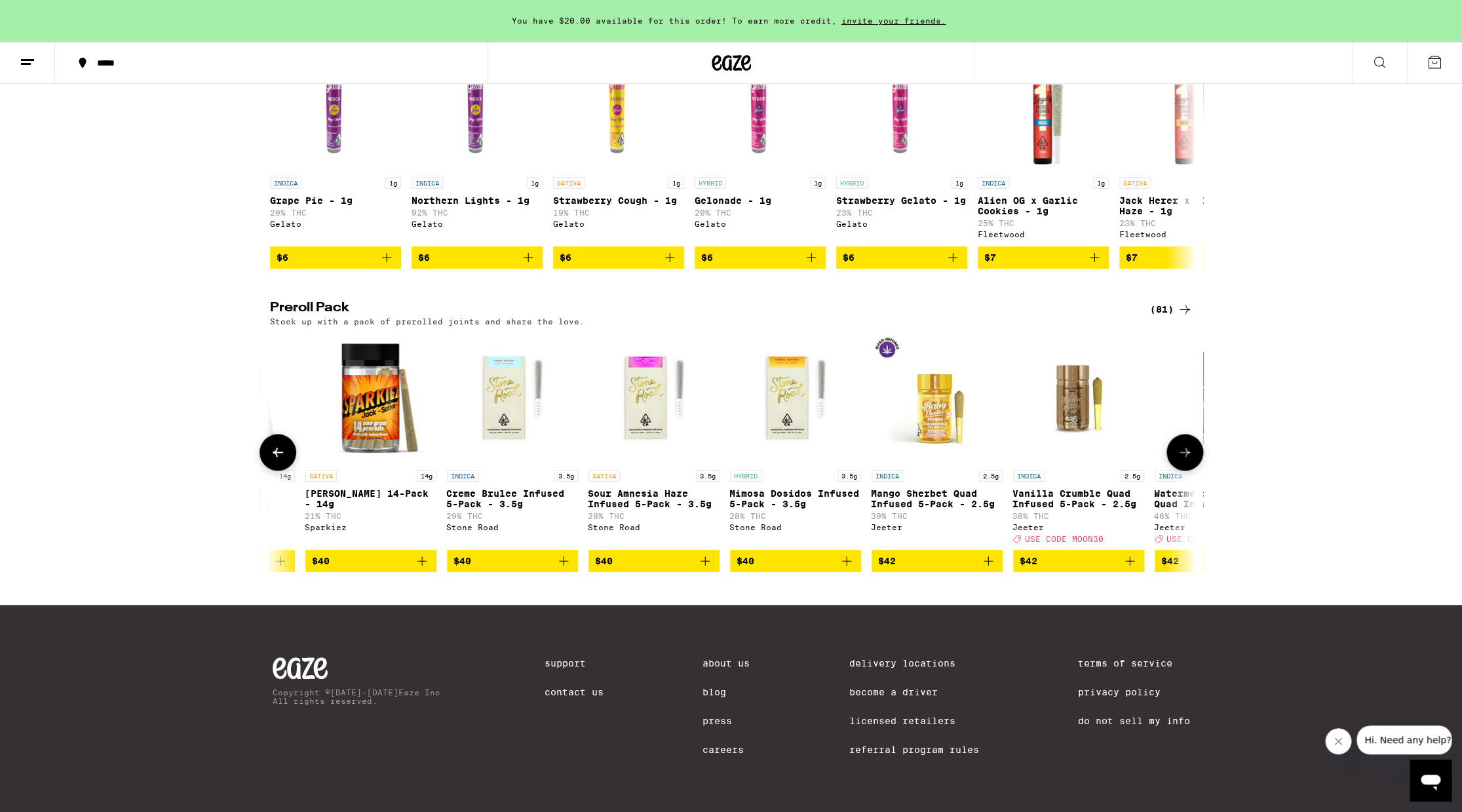
scroll to position [0, 7610]
click at [275, 447] on icon at bounding box center [277, 451] width 16 height 16
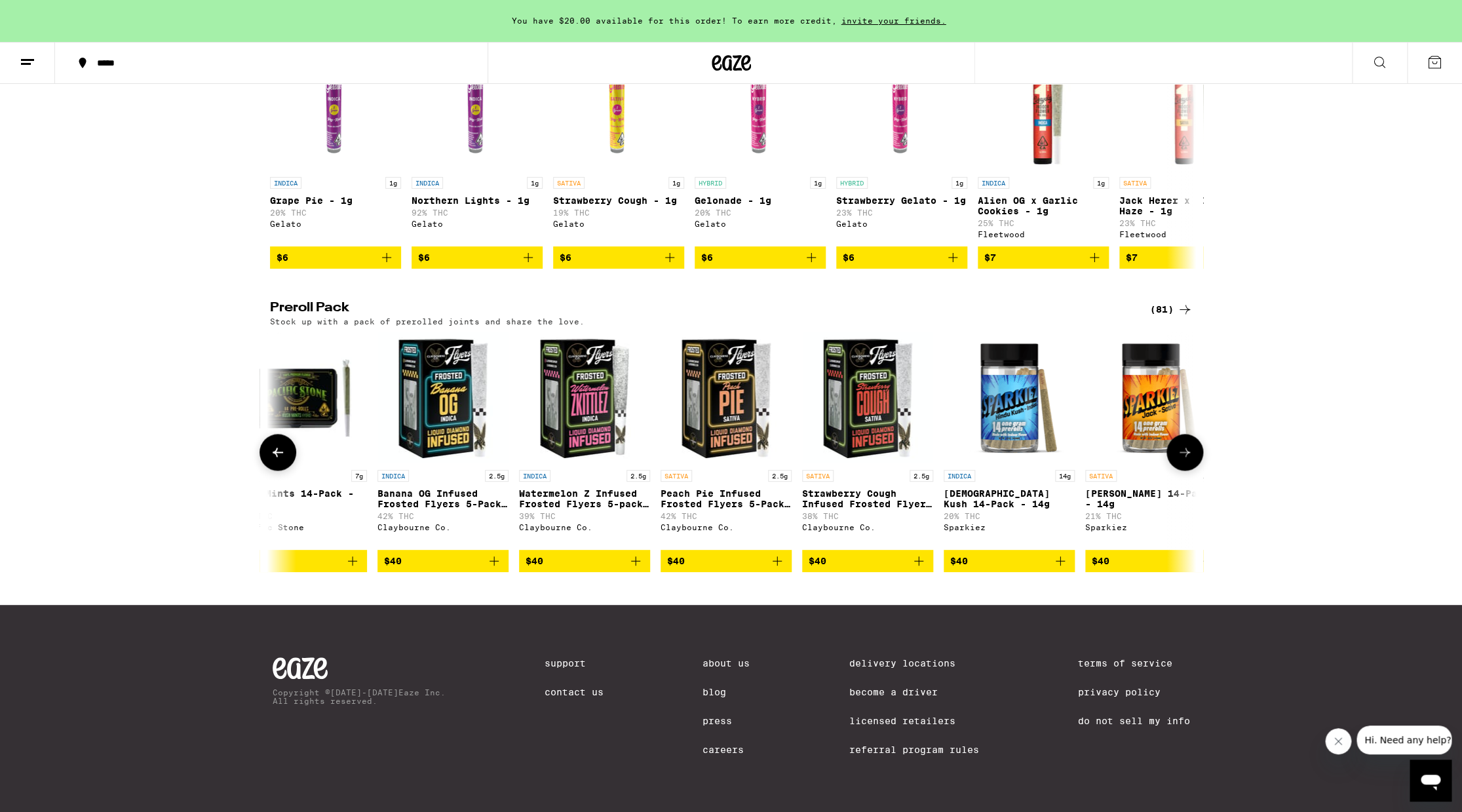
click at [275, 447] on icon at bounding box center [277, 451] width 16 height 16
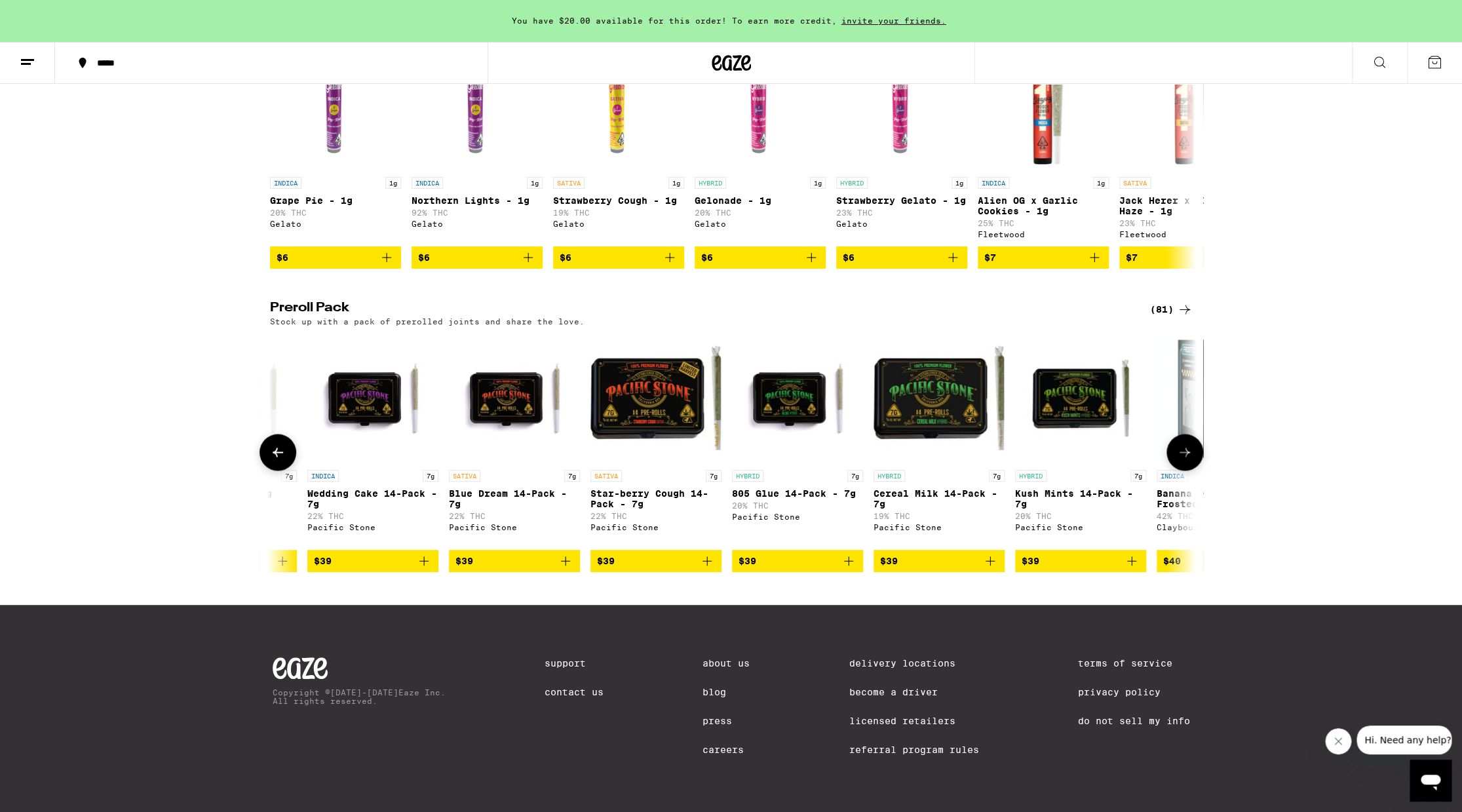
click at [275, 447] on icon at bounding box center [277, 451] width 16 height 16
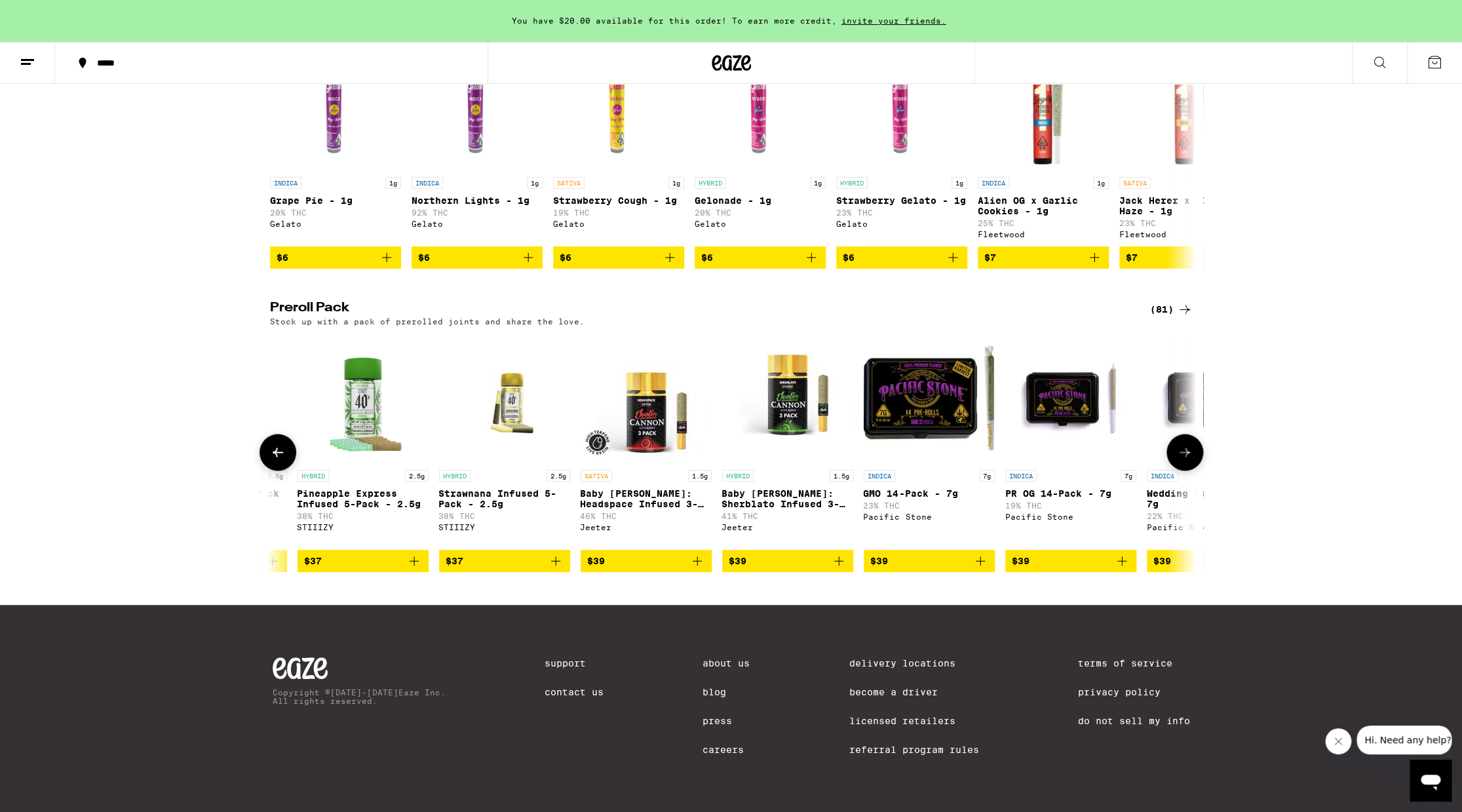
click at [275, 447] on icon at bounding box center [277, 451] width 16 height 16
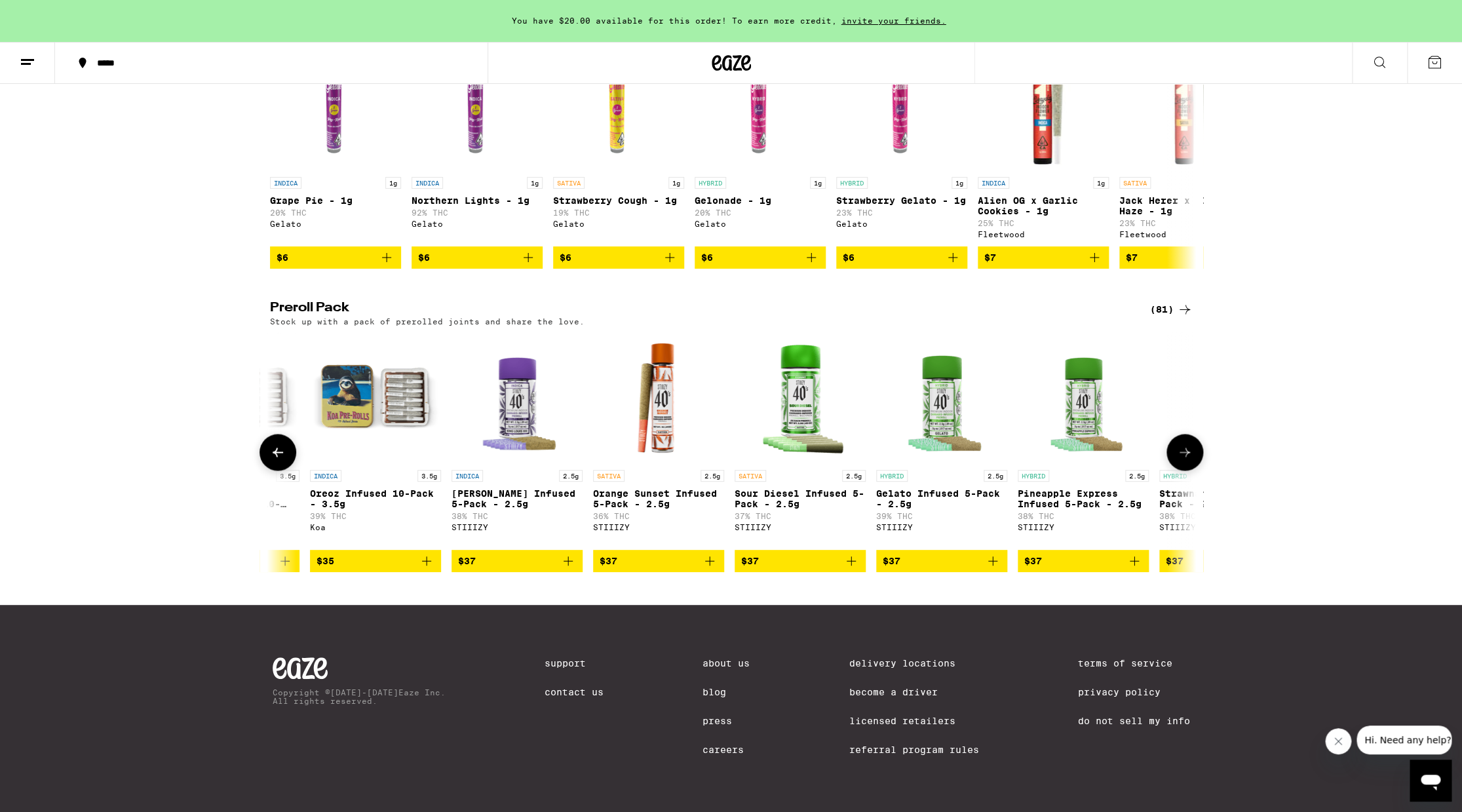
click at [275, 447] on icon at bounding box center [277, 451] width 16 height 16
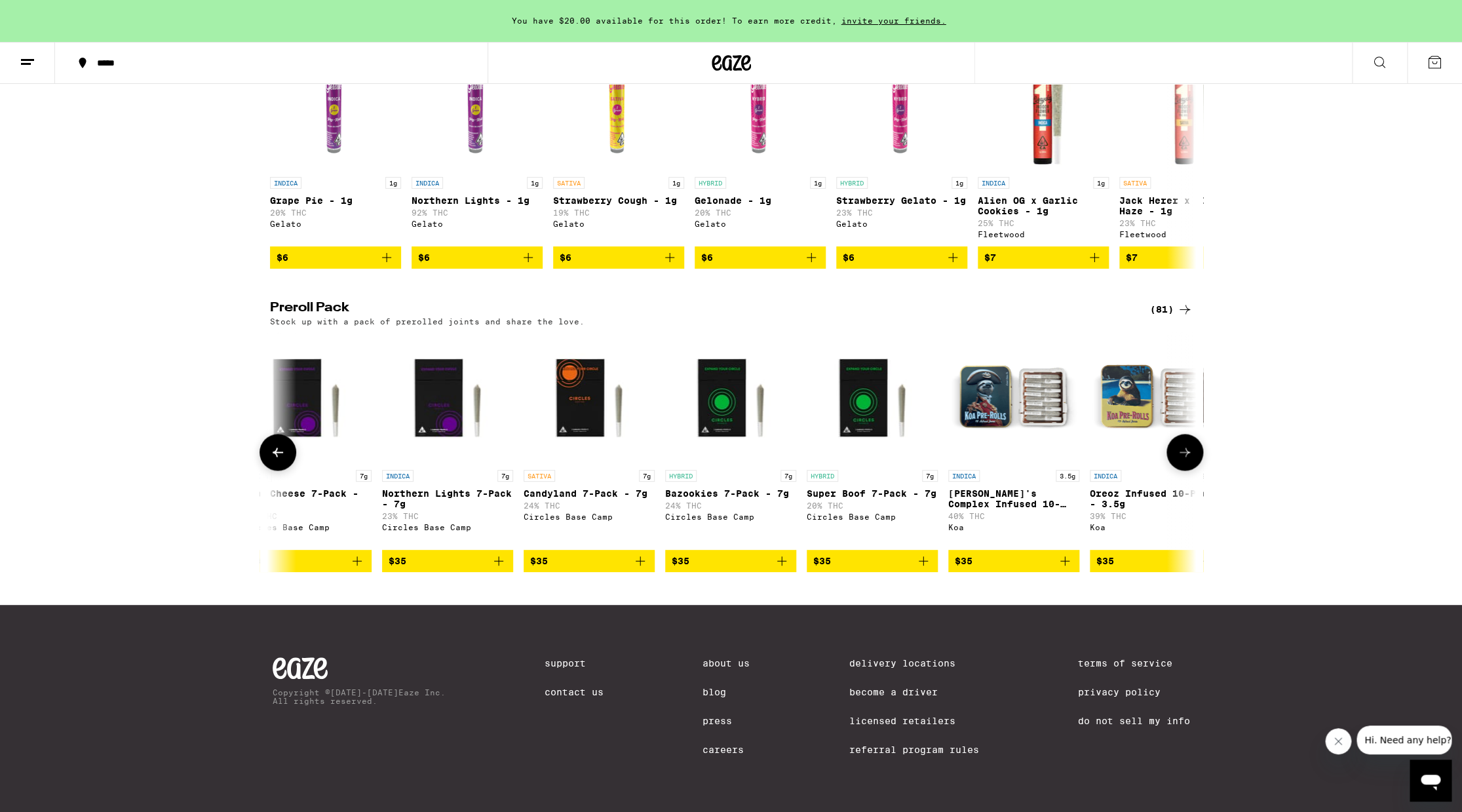
click at [275, 447] on icon at bounding box center [277, 451] width 16 height 16
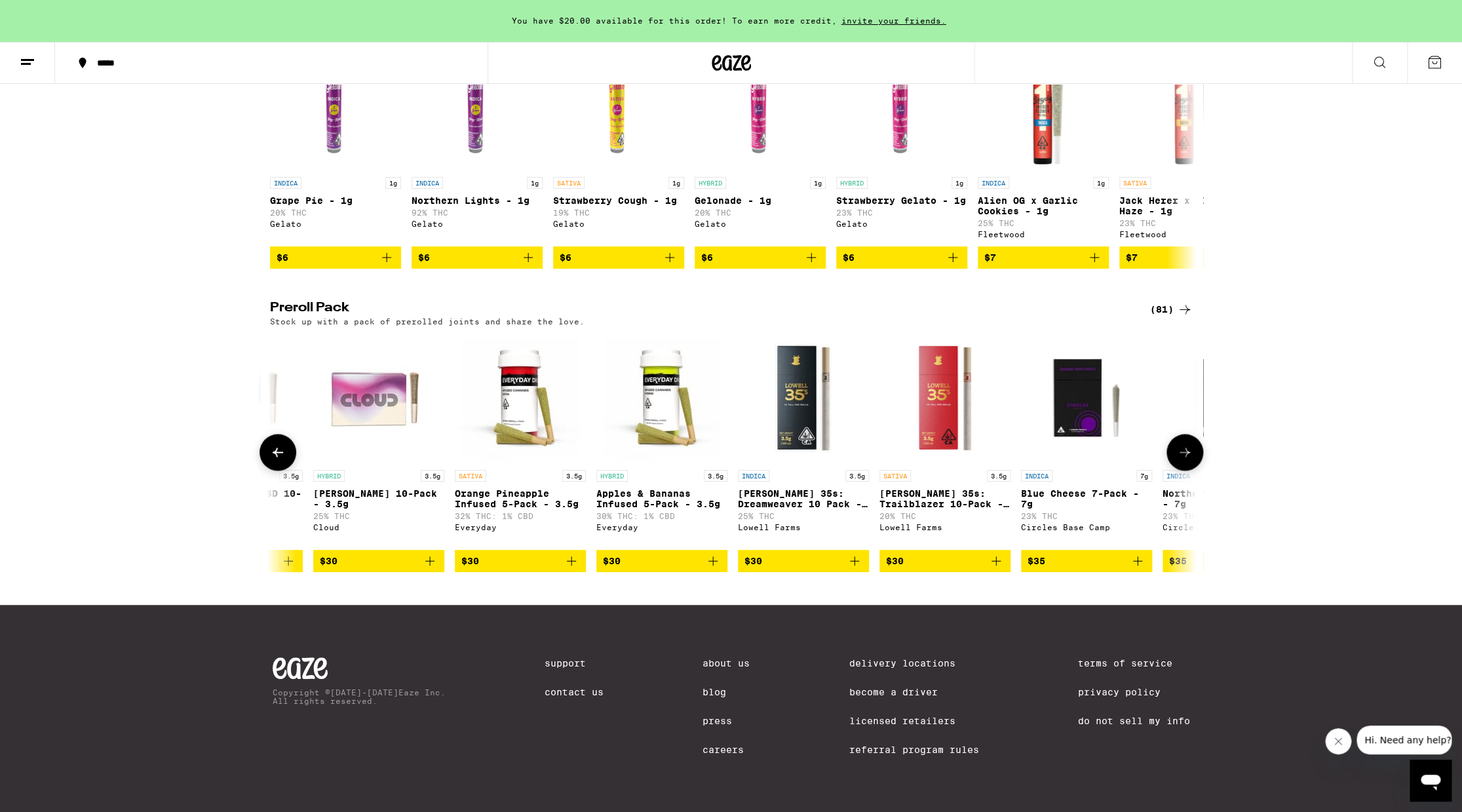
click at [275, 447] on icon at bounding box center [277, 451] width 16 height 16
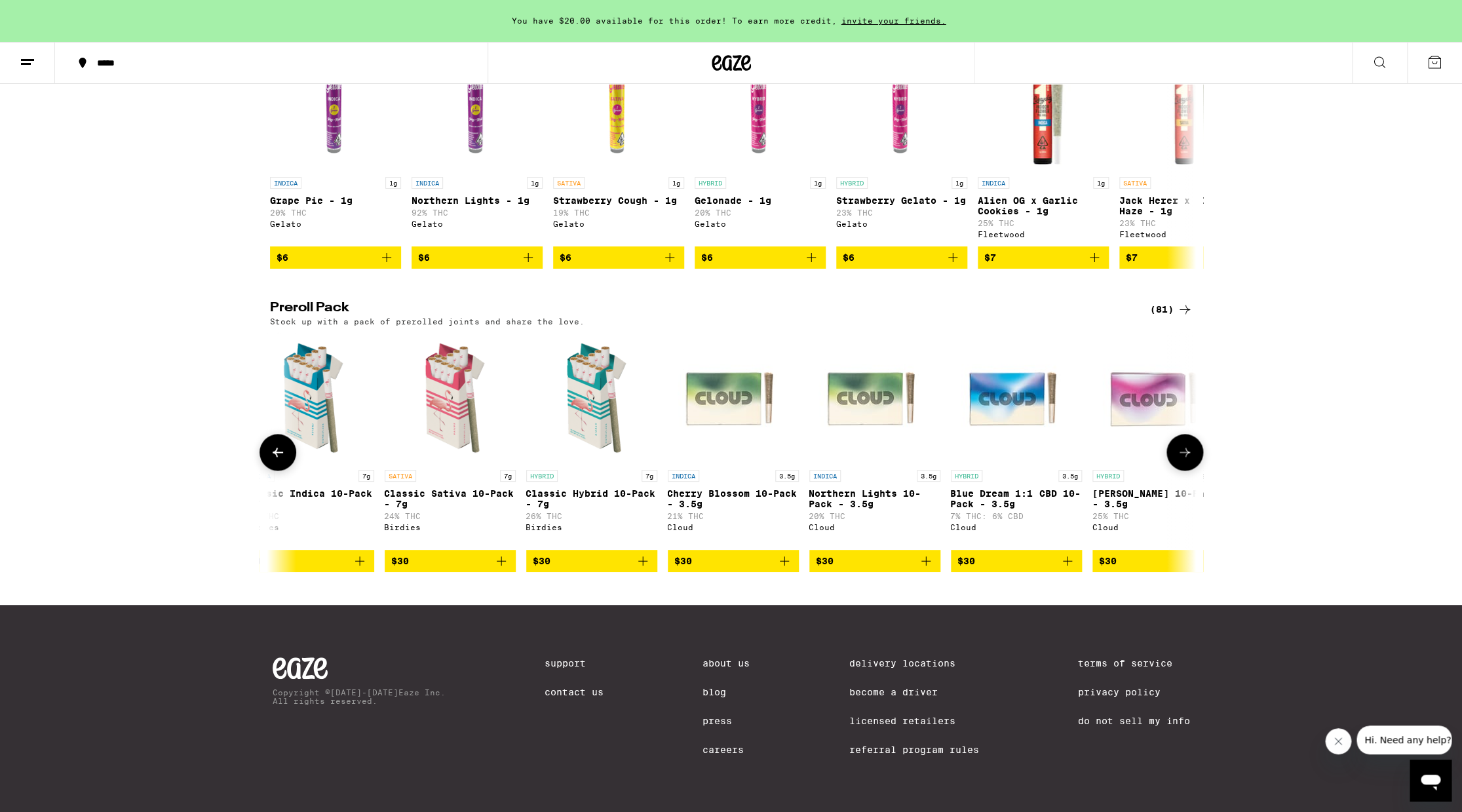
click at [275, 447] on icon at bounding box center [277, 451] width 16 height 16
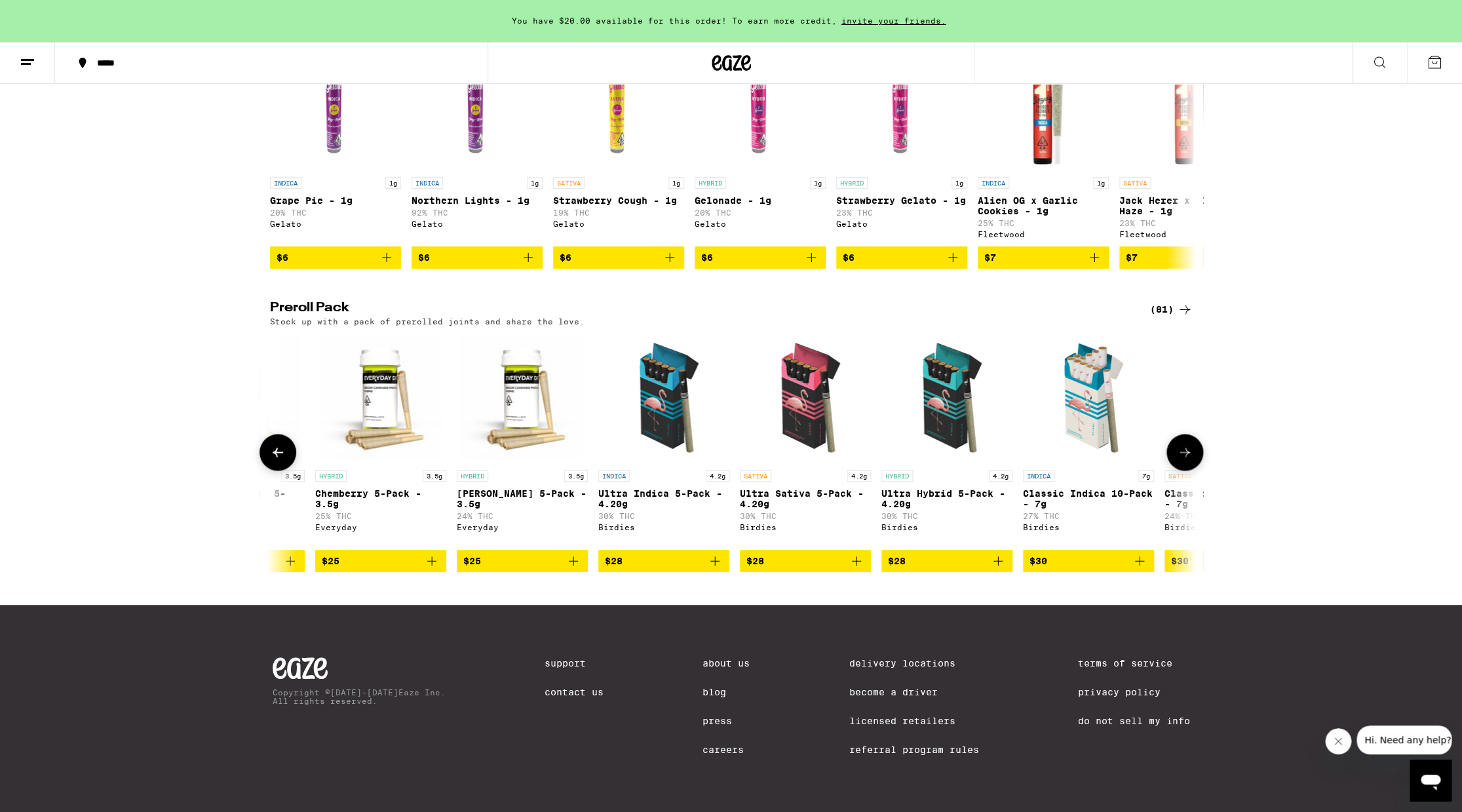
scroll to position [0, 1370]
click at [1184, 456] on icon at bounding box center [1185, 451] width 16 height 16
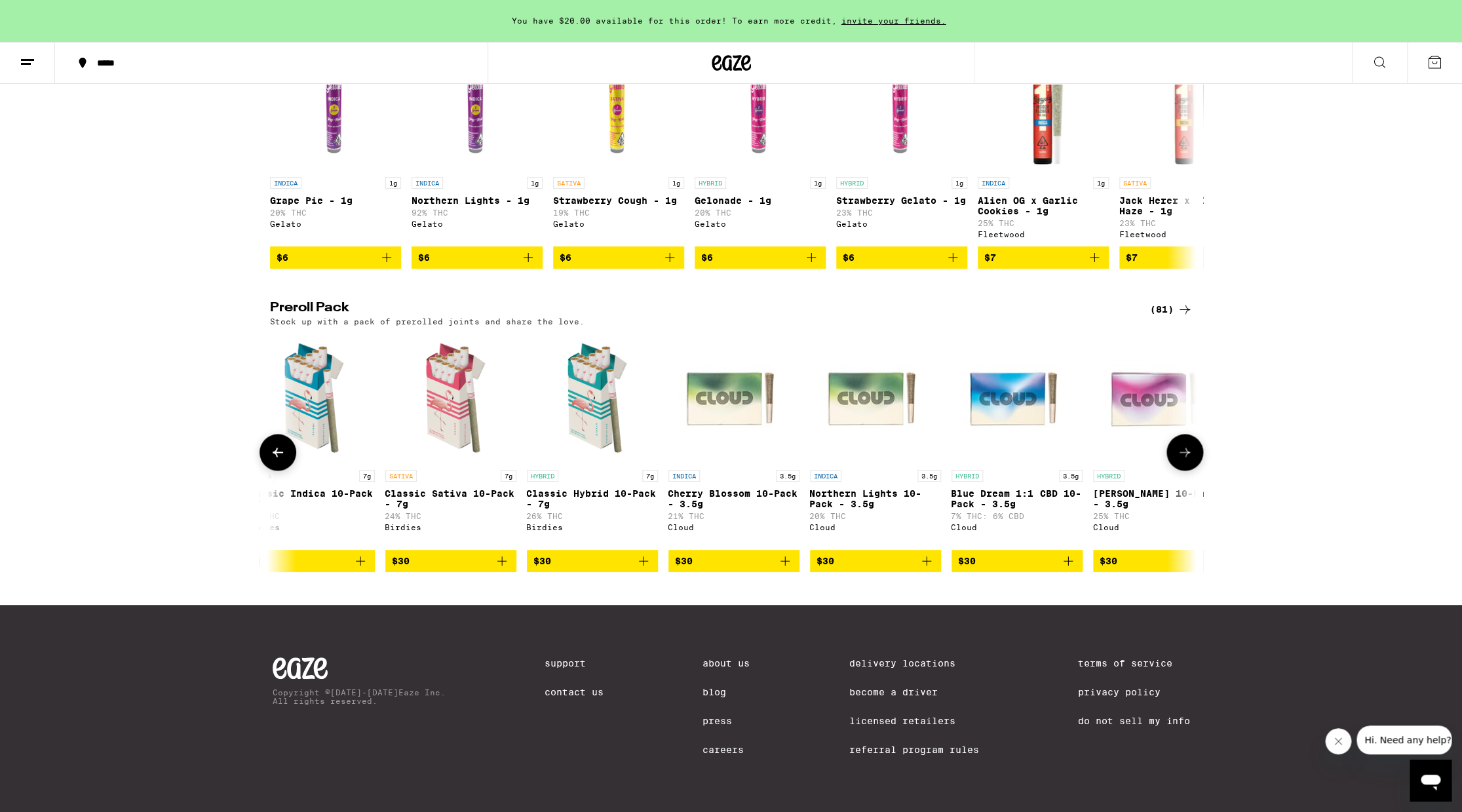
scroll to position [0, 2150]
click at [455, 420] on img "Open page for Classic Sativa 10-Pack - 7g from Birdies" at bounding box center [450, 397] width 131 height 131
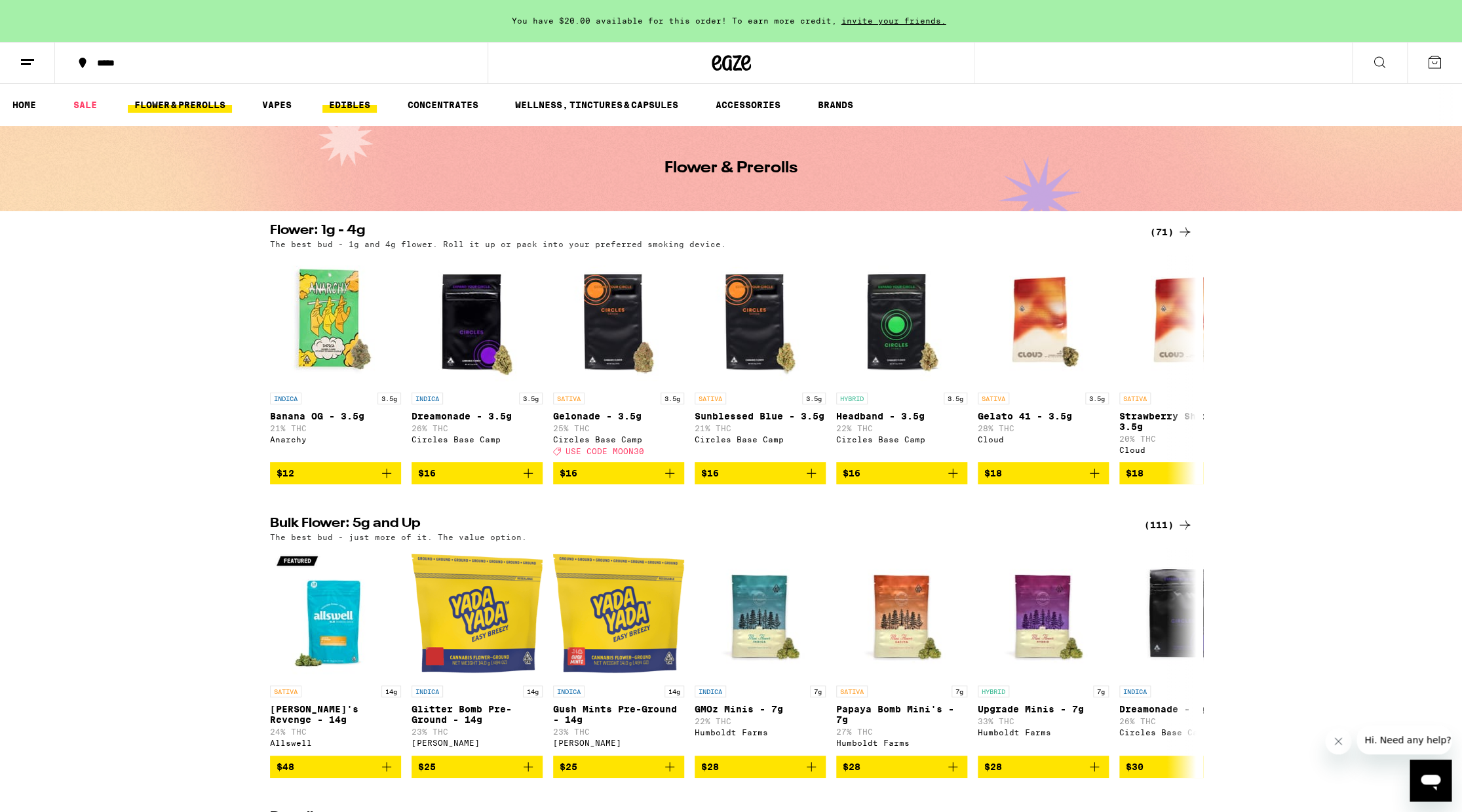
click at [354, 105] on link "EDIBLES" at bounding box center [349, 104] width 54 height 16
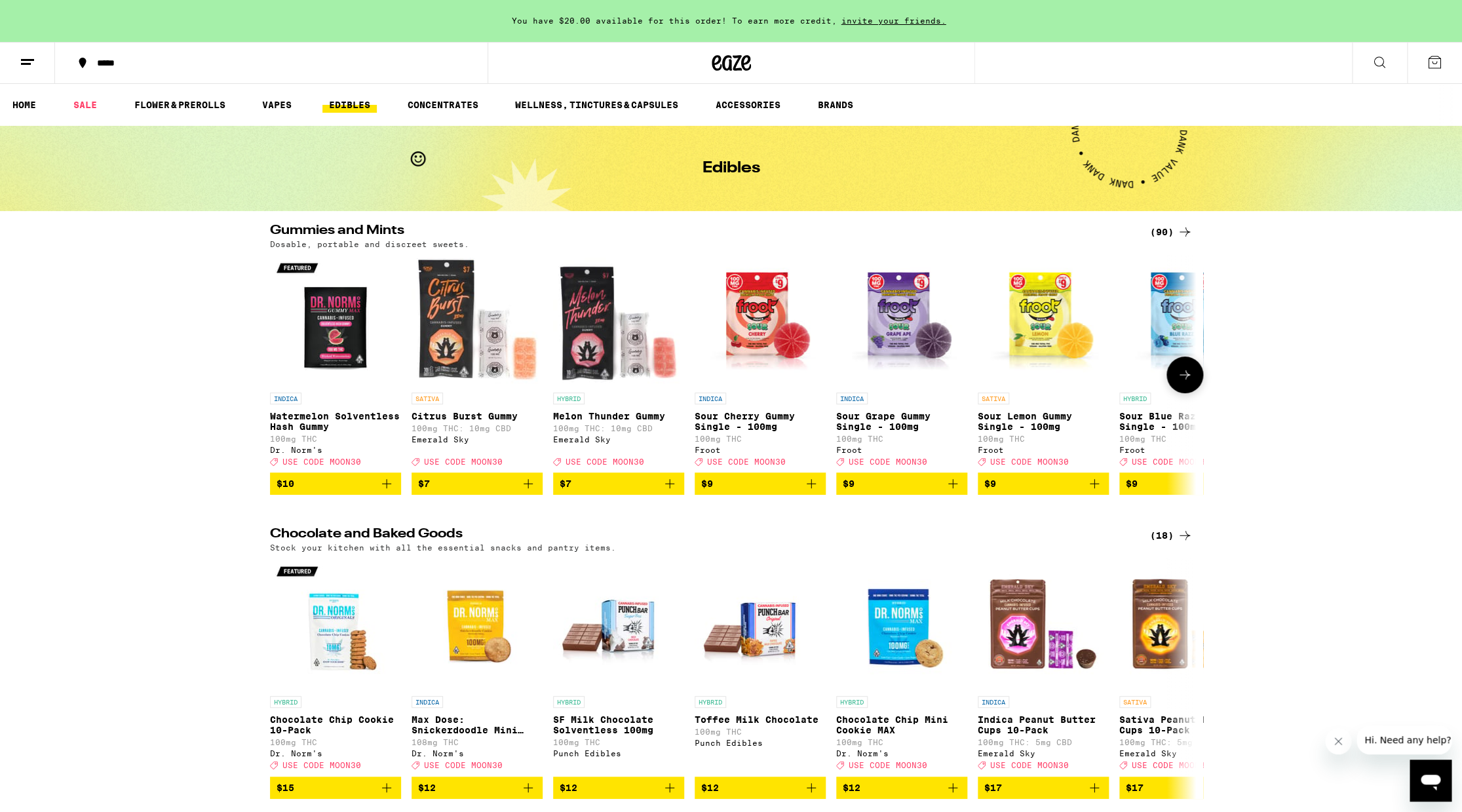
click at [1188, 382] on icon at bounding box center [1185, 375] width 16 height 16
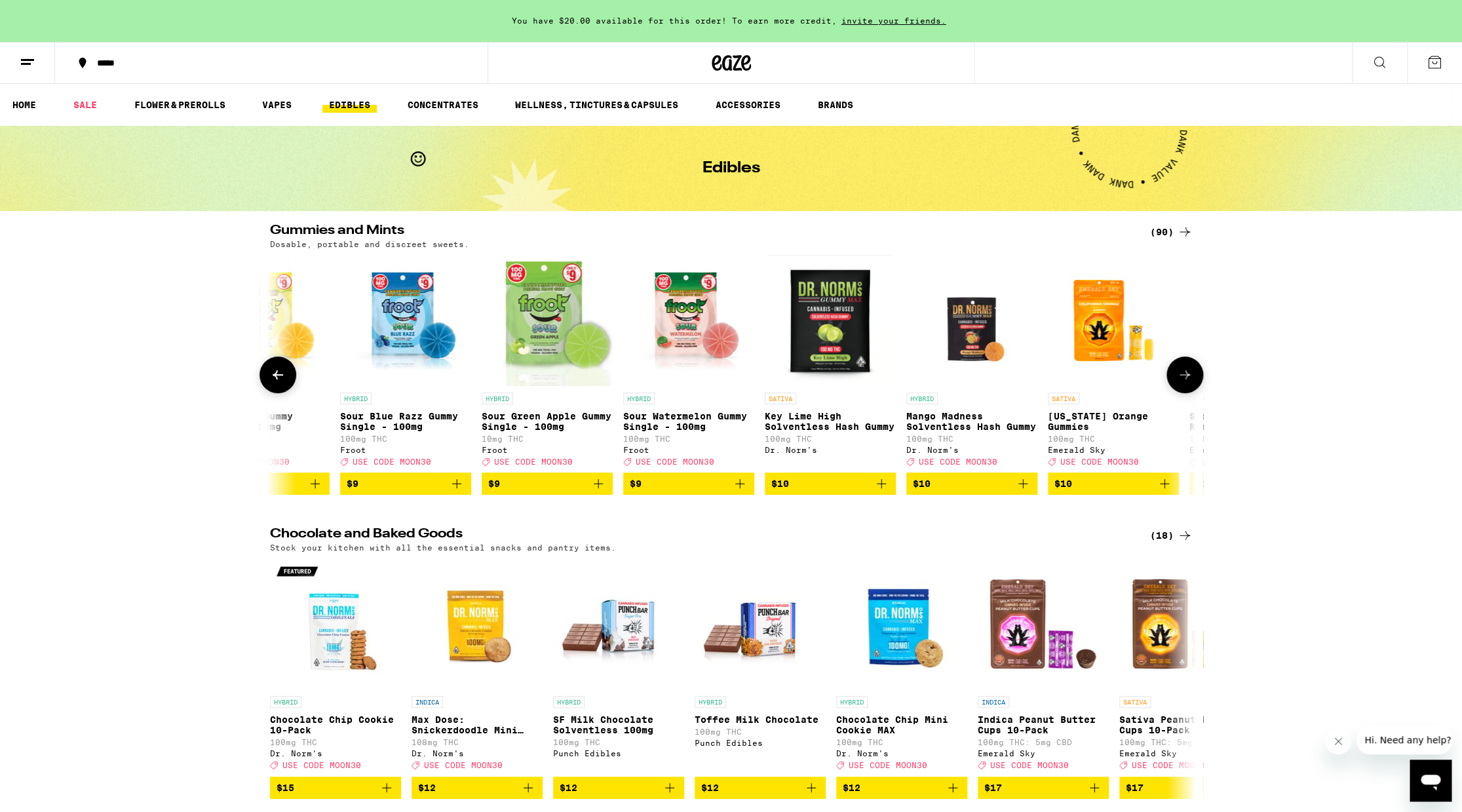
click at [1188, 382] on icon at bounding box center [1185, 375] width 16 height 16
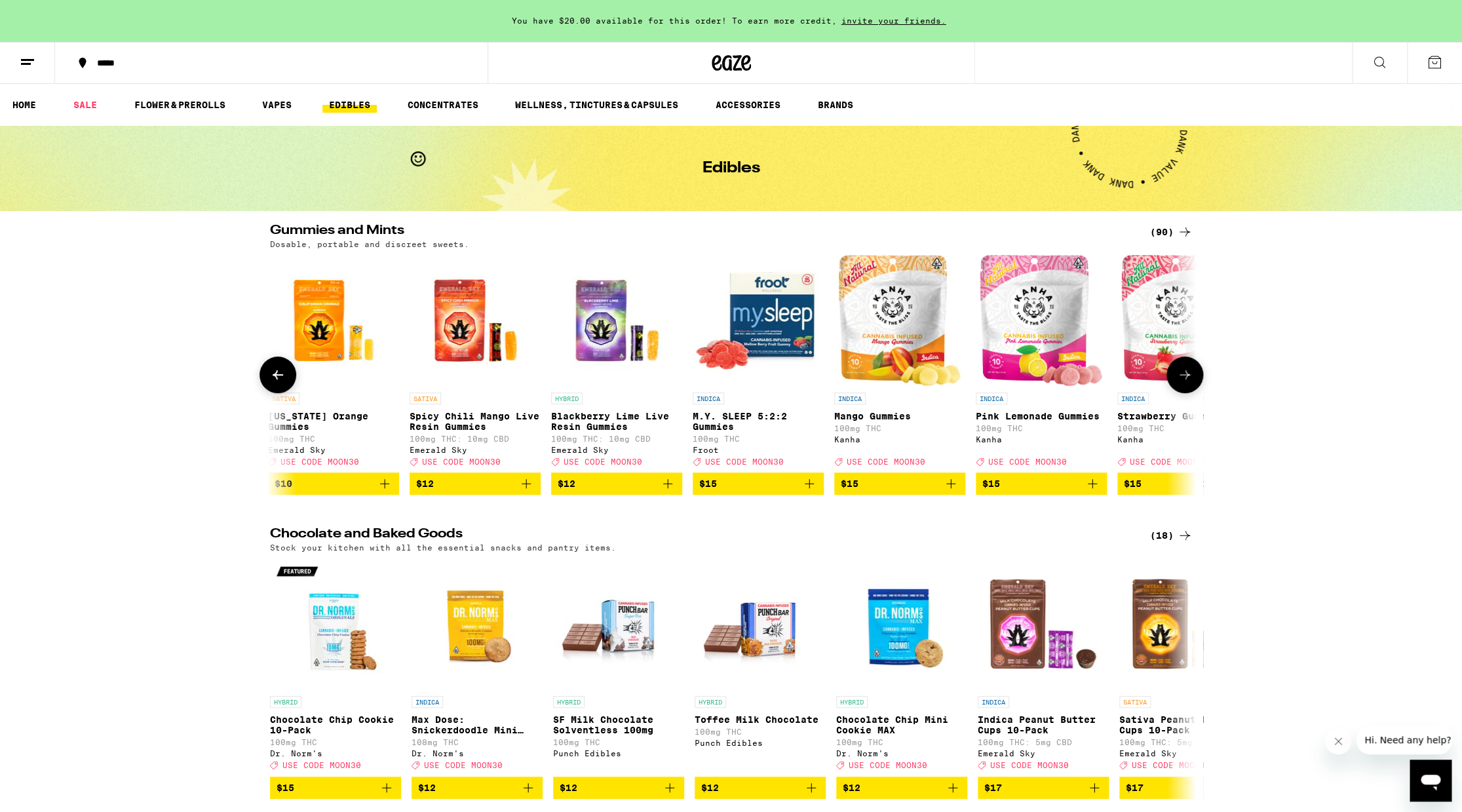
click at [1188, 382] on icon at bounding box center [1185, 375] width 16 height 16
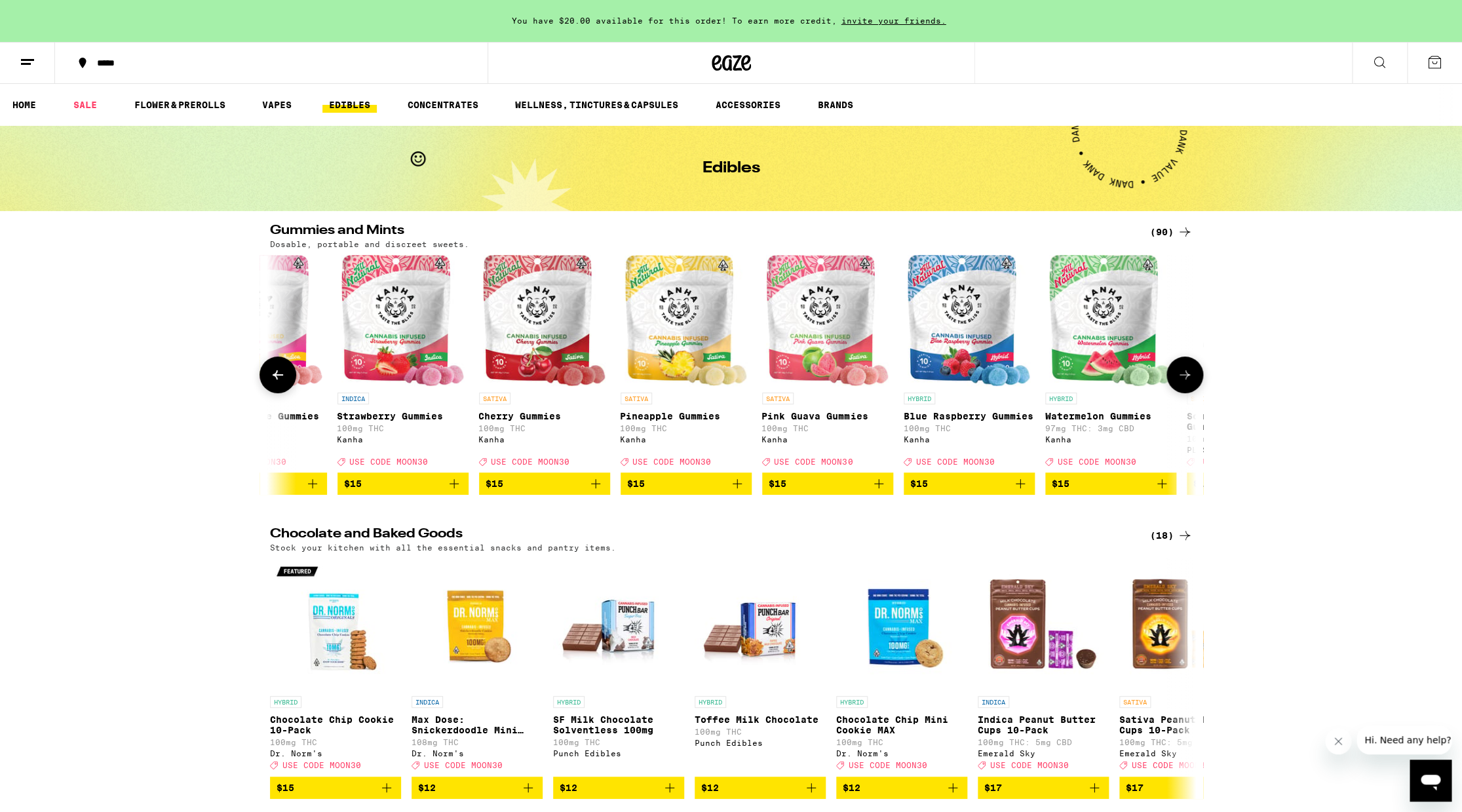
click at [1188, 382] on icon at bounding box center [1185, 375] width 16 height 16
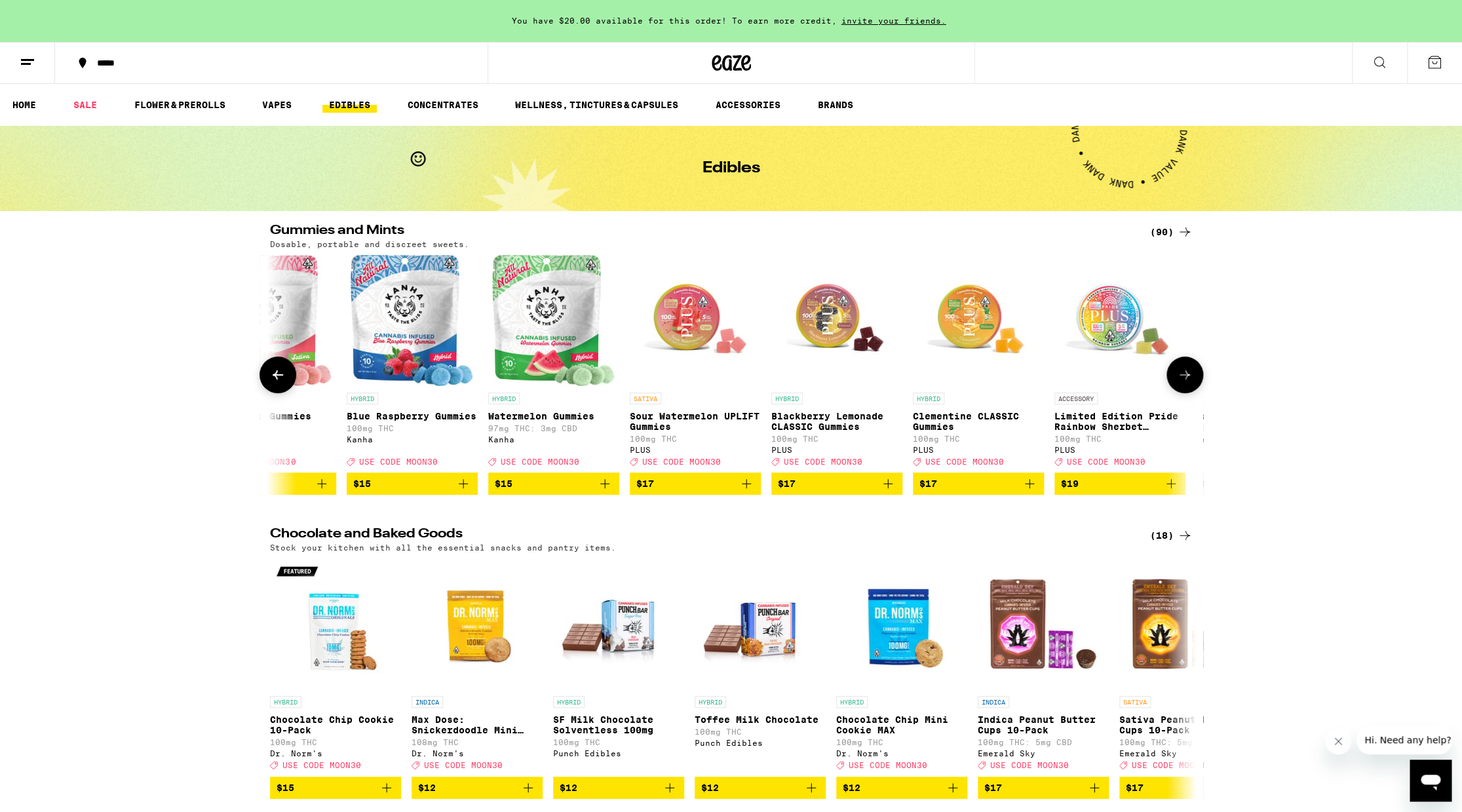
click at [1188, 382] on icon at bounding box center [1185, 375] width 16 height 16
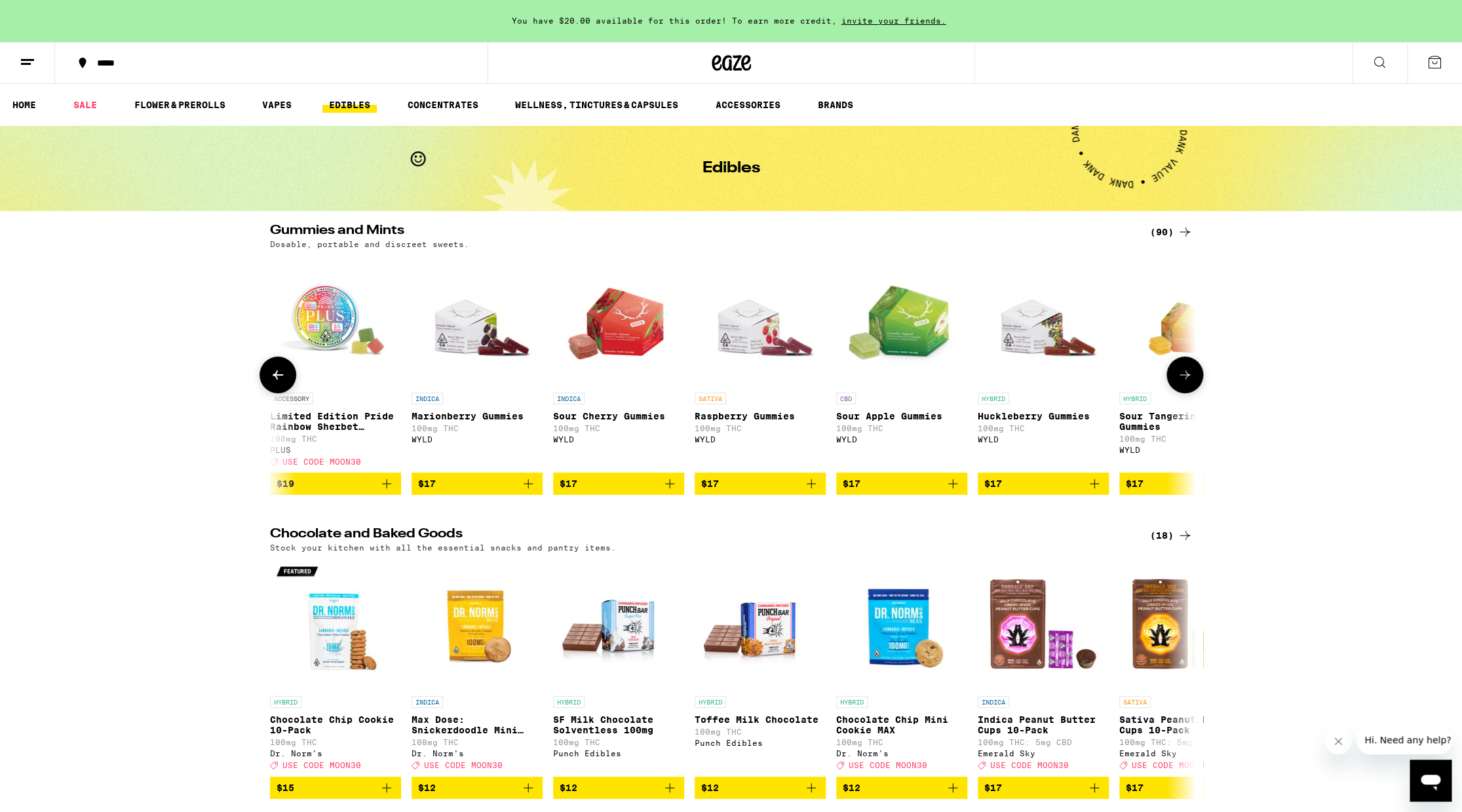
click at [1188, 382] on icon at bounding box center [1185, 375] width 16 height 16
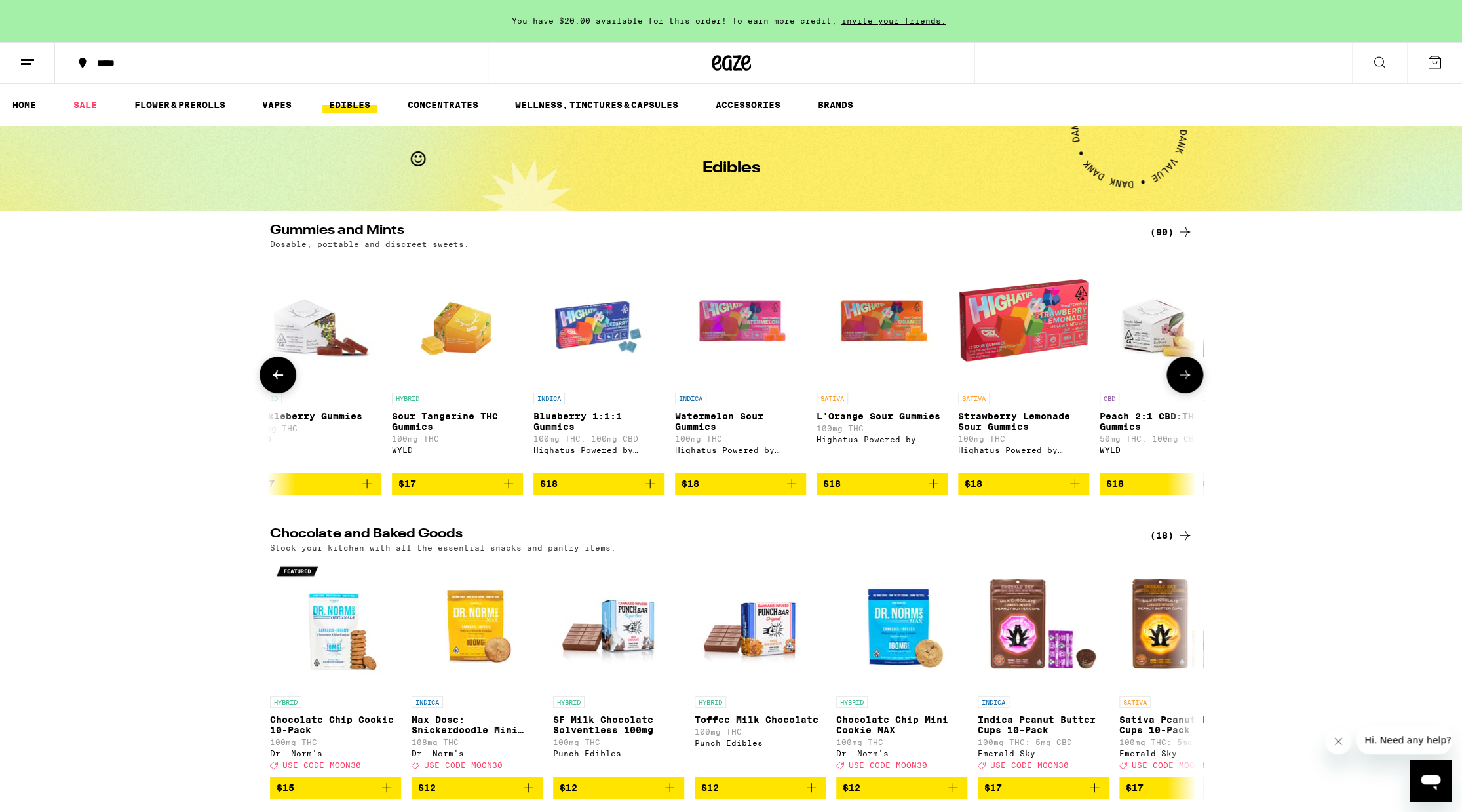
click at [1188, 382] on icon at bounding box center [1185, 375] width 16 height 16
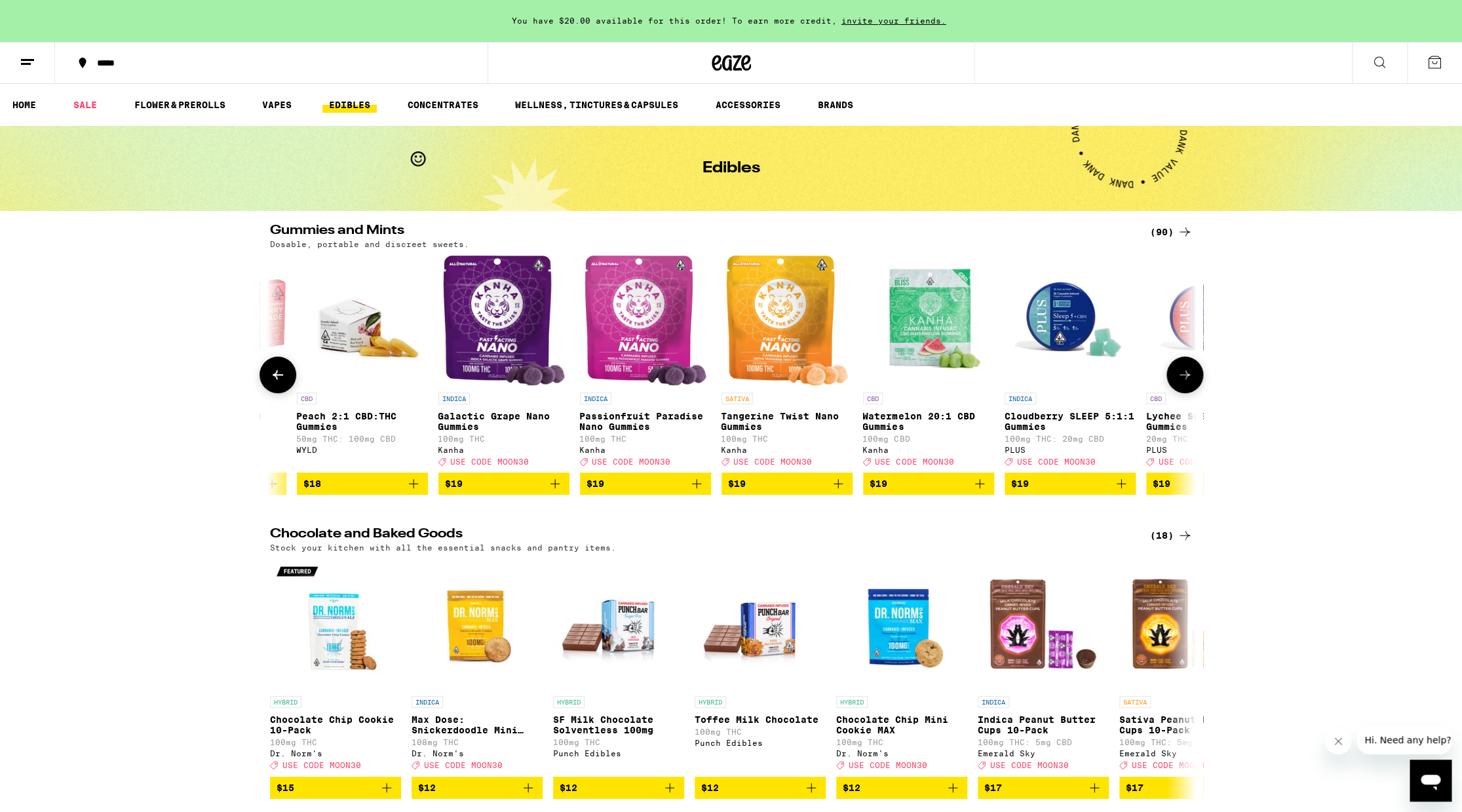
click at [1188, 382] on icon at bounding box center [1185, 375] width 16 height 16
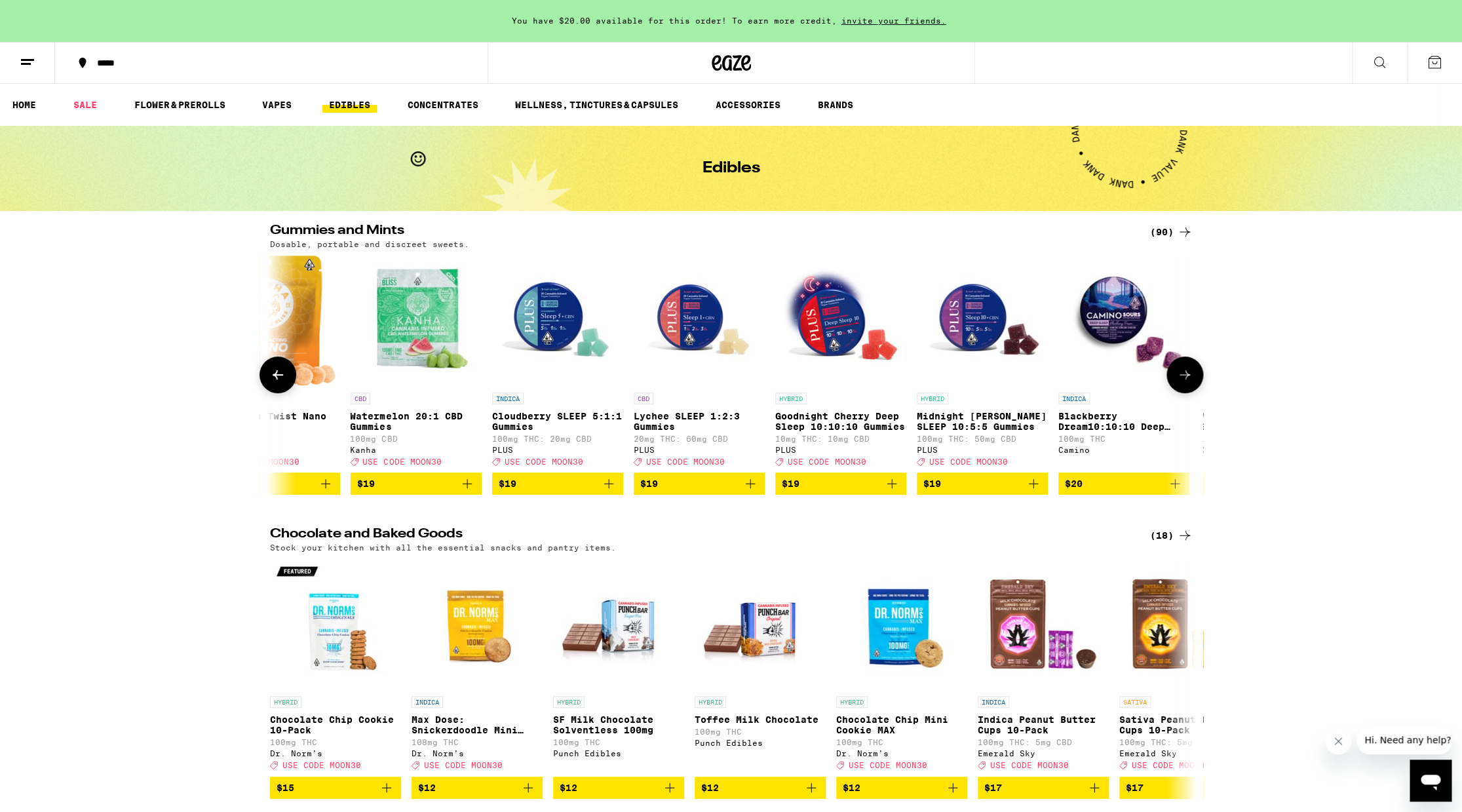
click at [1188, 382] on icon at bounding box center [1185, 375] width 16 height 16
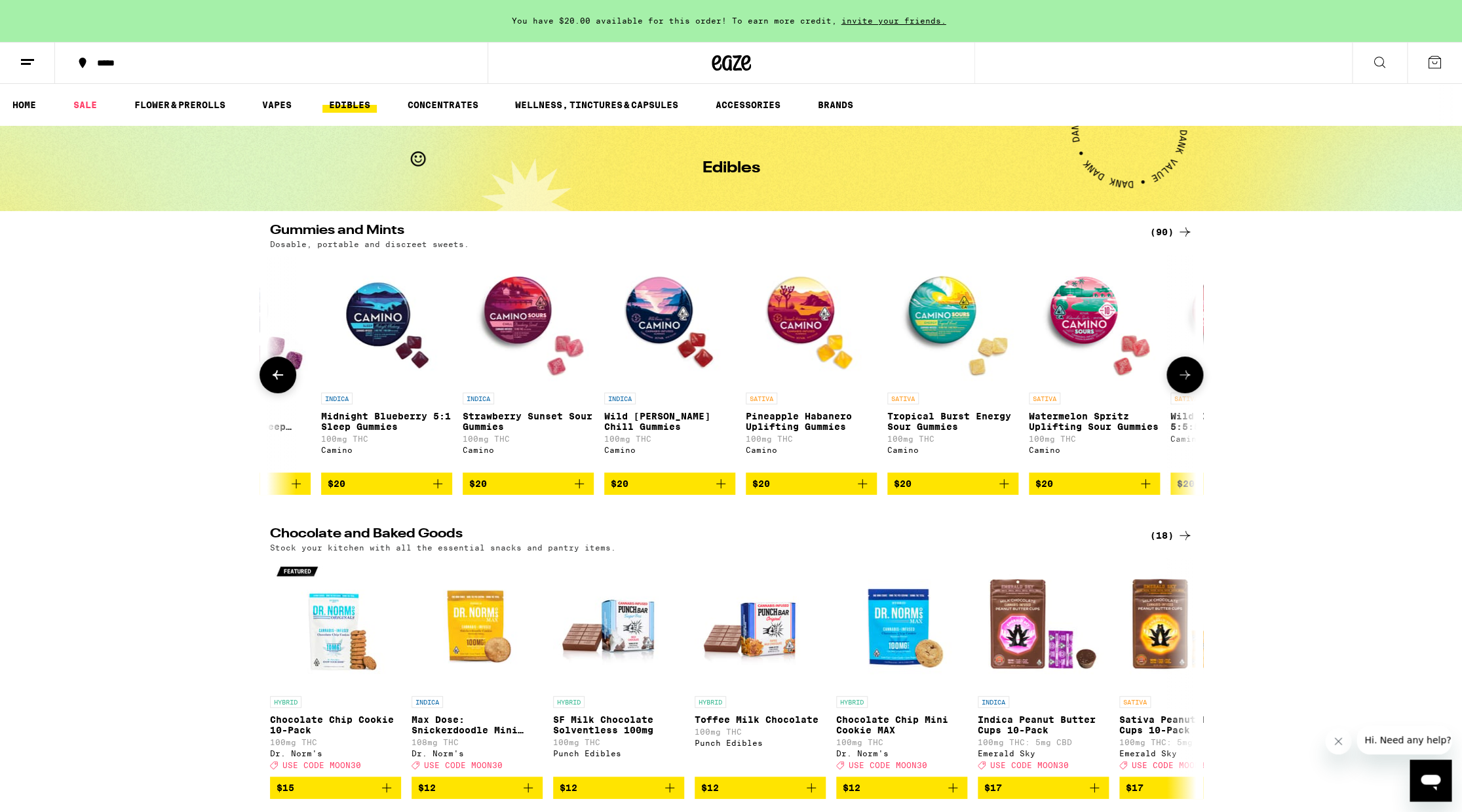
click at [1188, 382] on icon at bounding box center [1185, 375] width 16 height 16
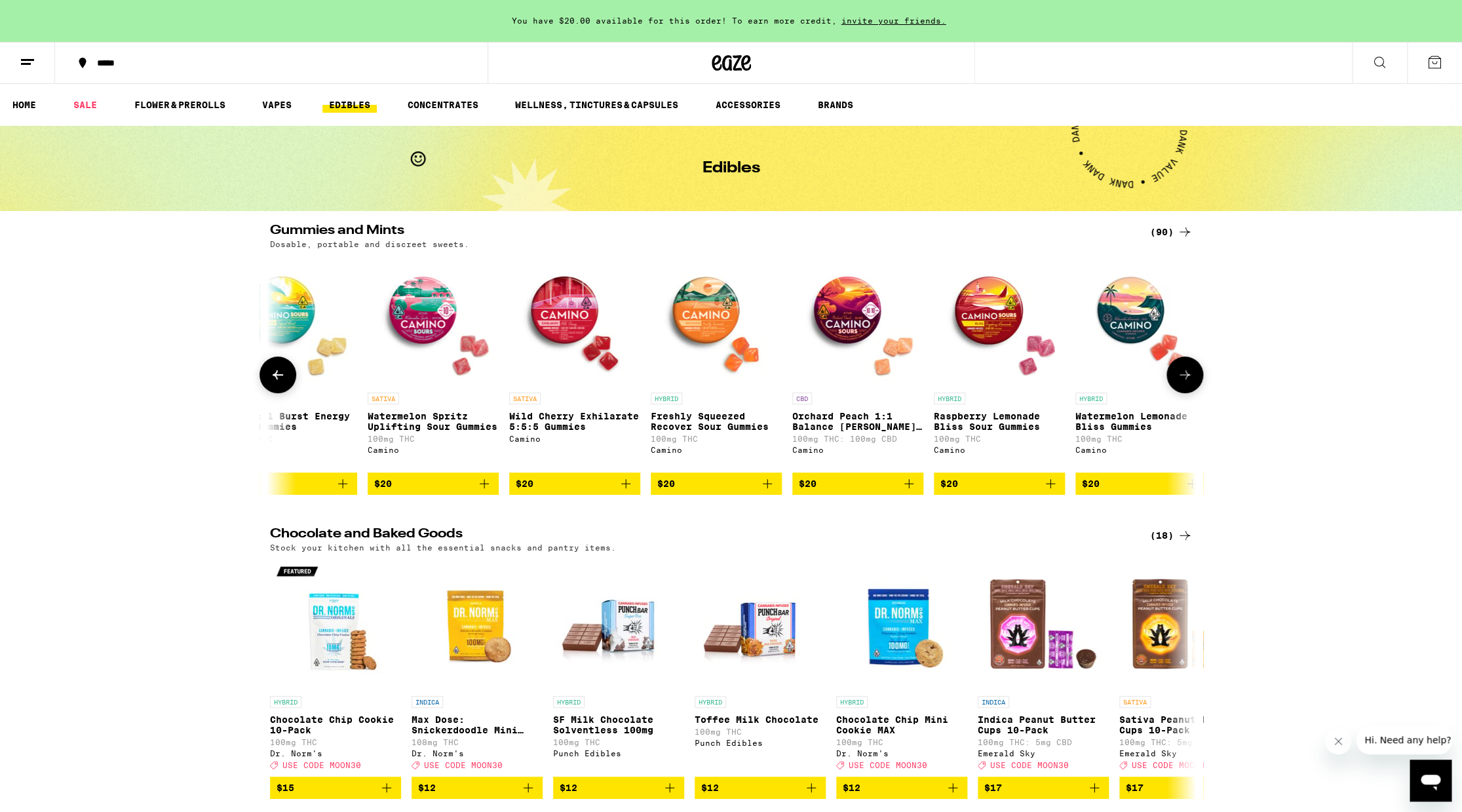
click at [1188, 382] on icon at bounding box center [1185, 375] width 16 height 16
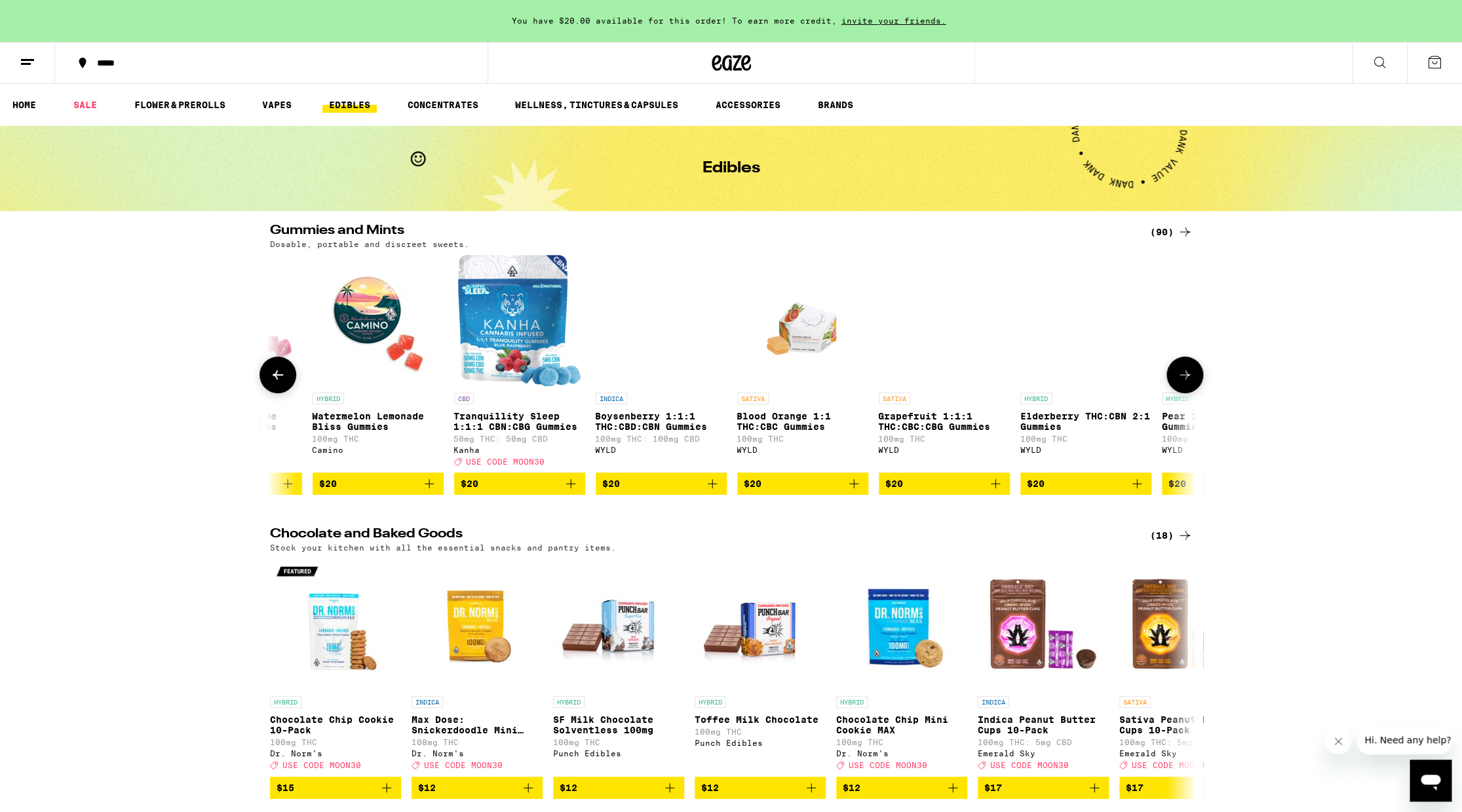
click at [1188, 382] on icon at bounding box center [1185, 375] width 16 height 16
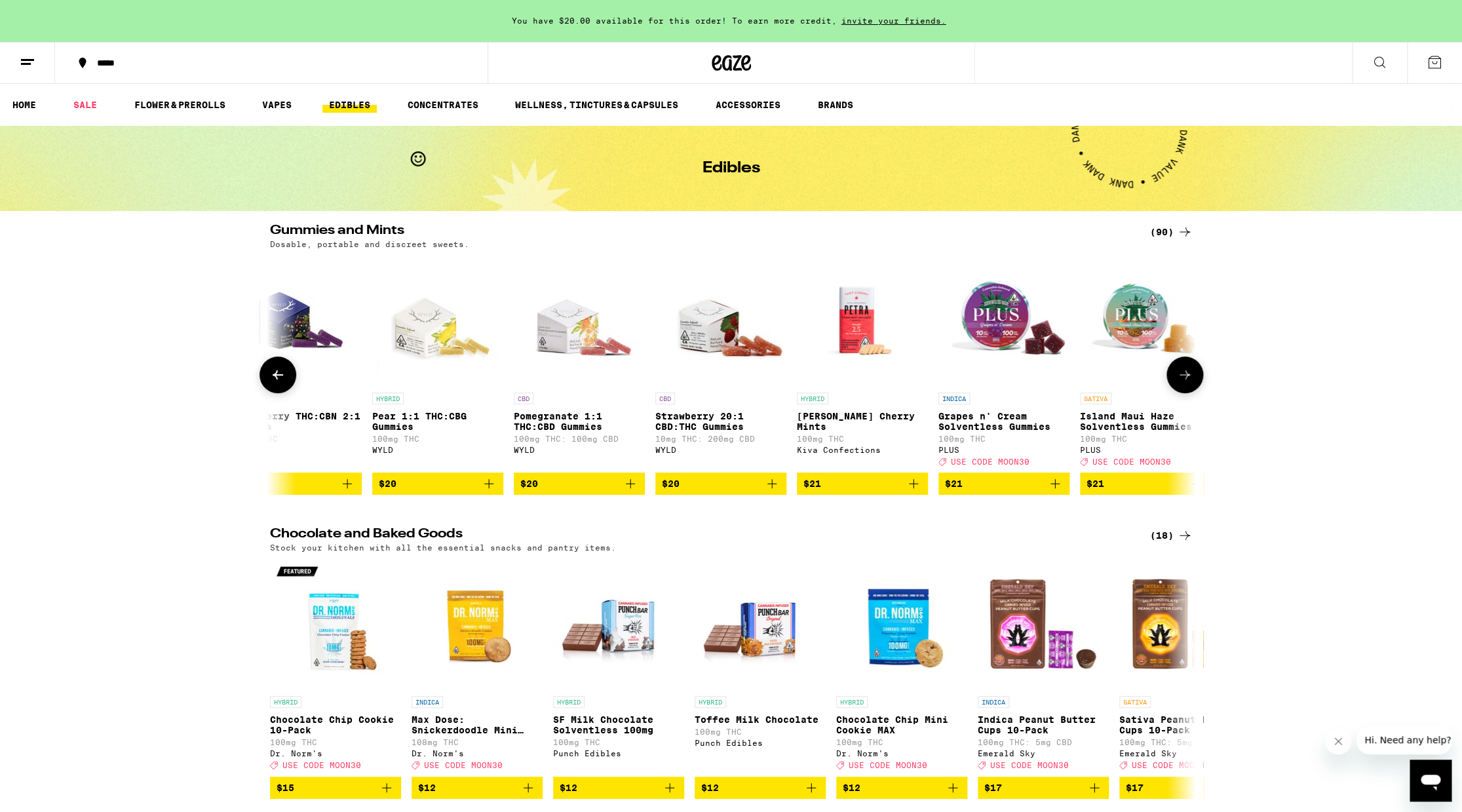
scroll to position [0, 8817]
click at [282, 382] on icon at bounding box center [277, 375] width 16 height 16
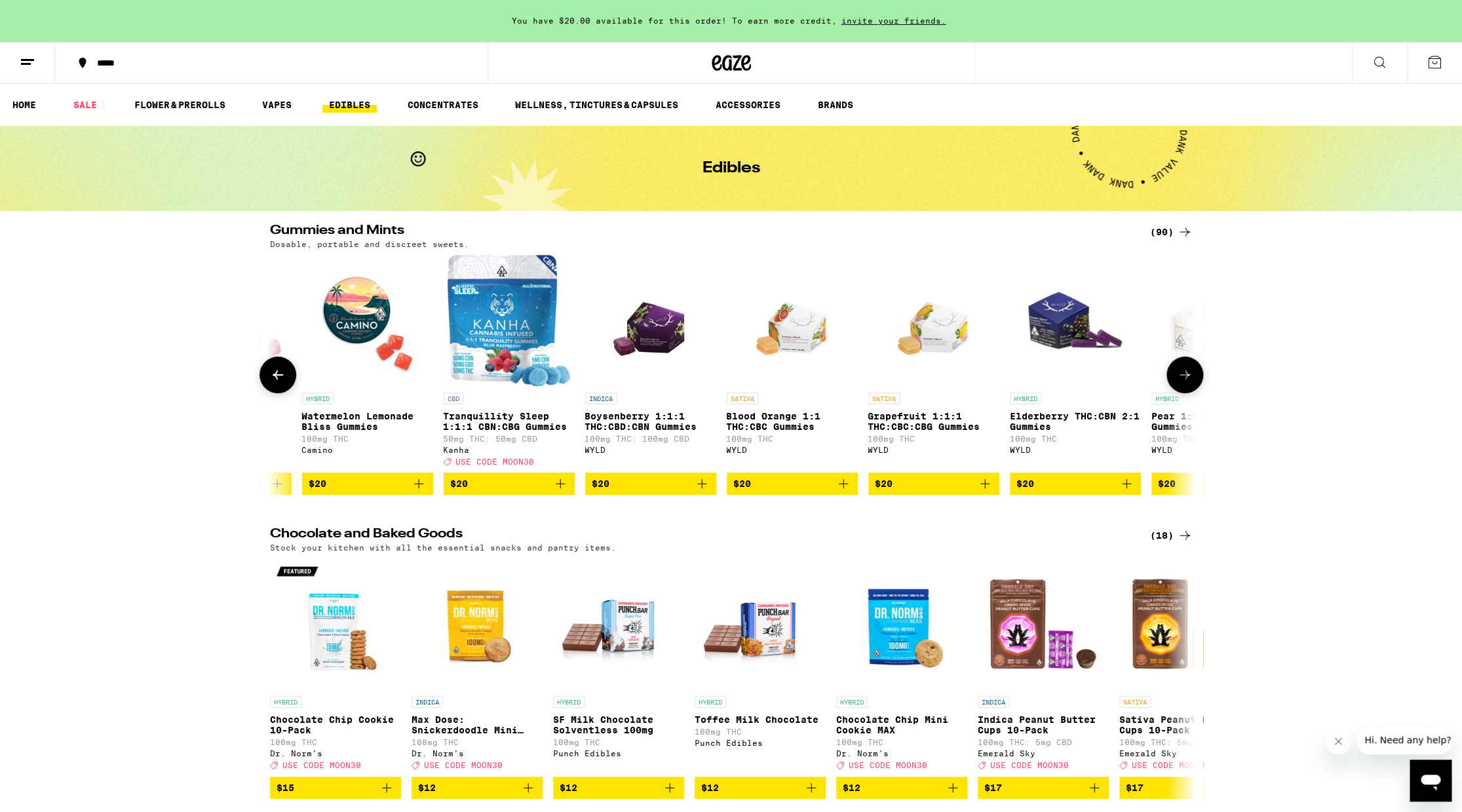
click at [282, 382] on icon at bounding box center [277, 375] width 16 height 16
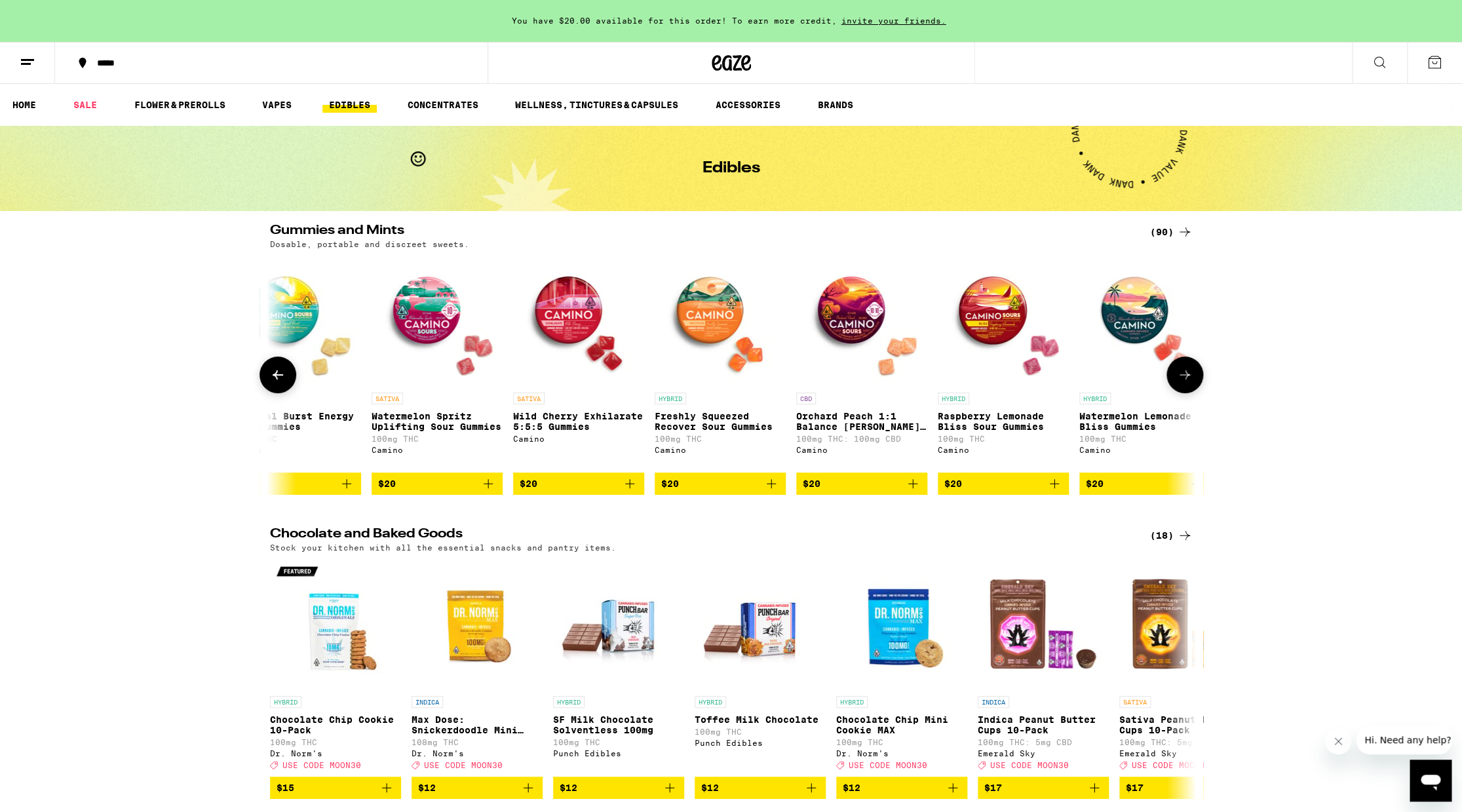
scroll to position [0, 7258]
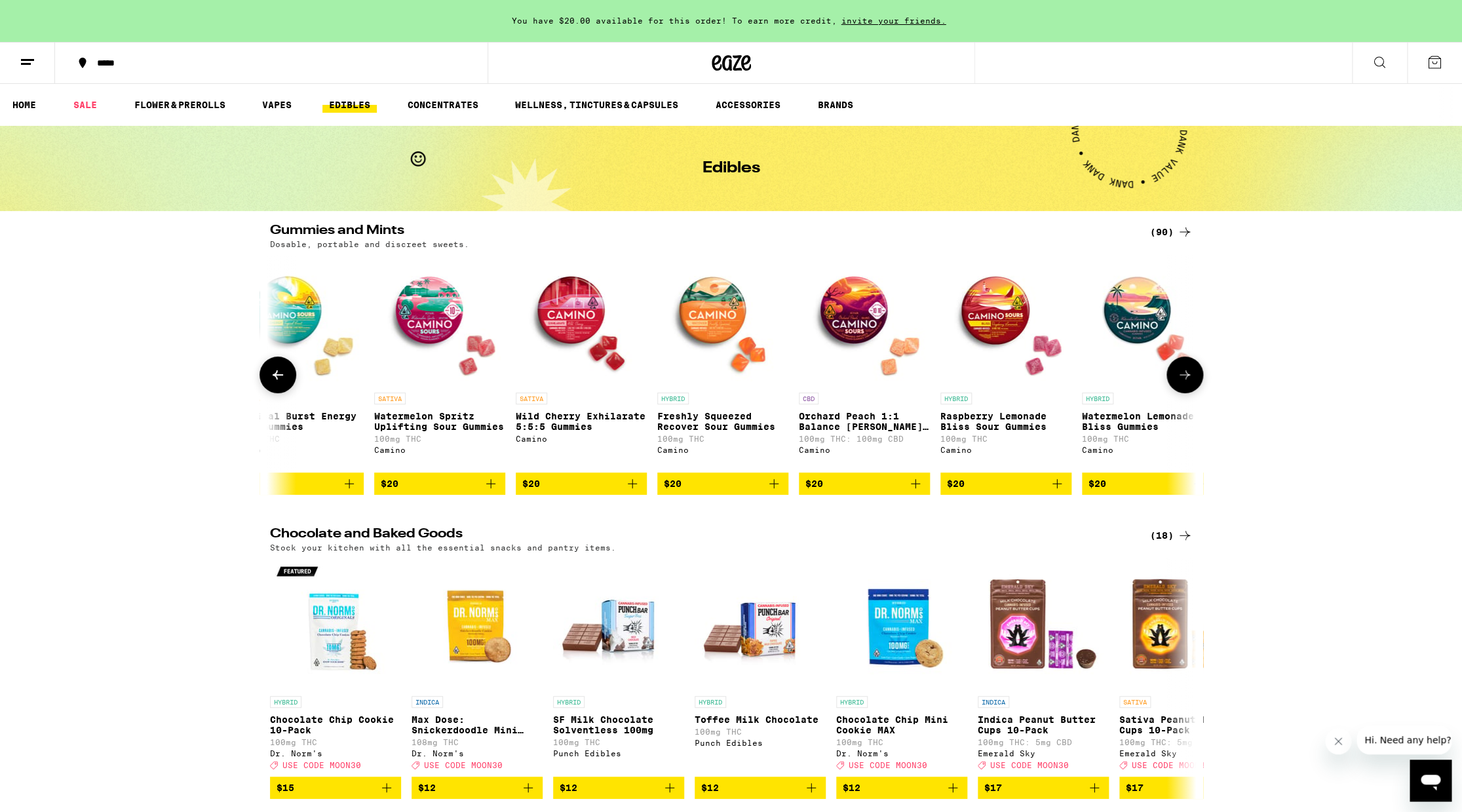
click at [1186, 380] on icon at bounding box center [1185, 375] width 11 height 9
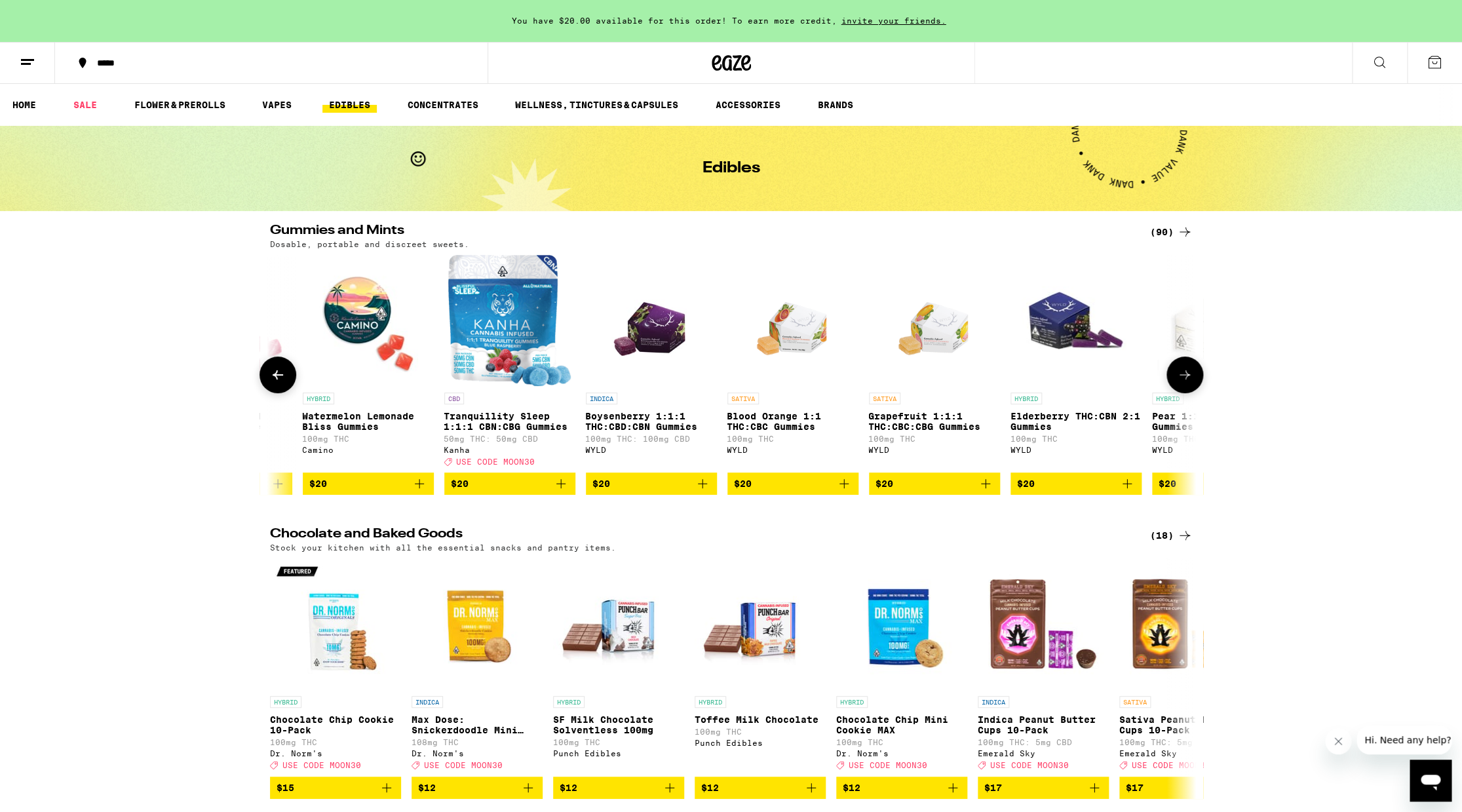
scroll to position [0, 8037]
